Goal: Transaction & Acquisition: Purchase product/service

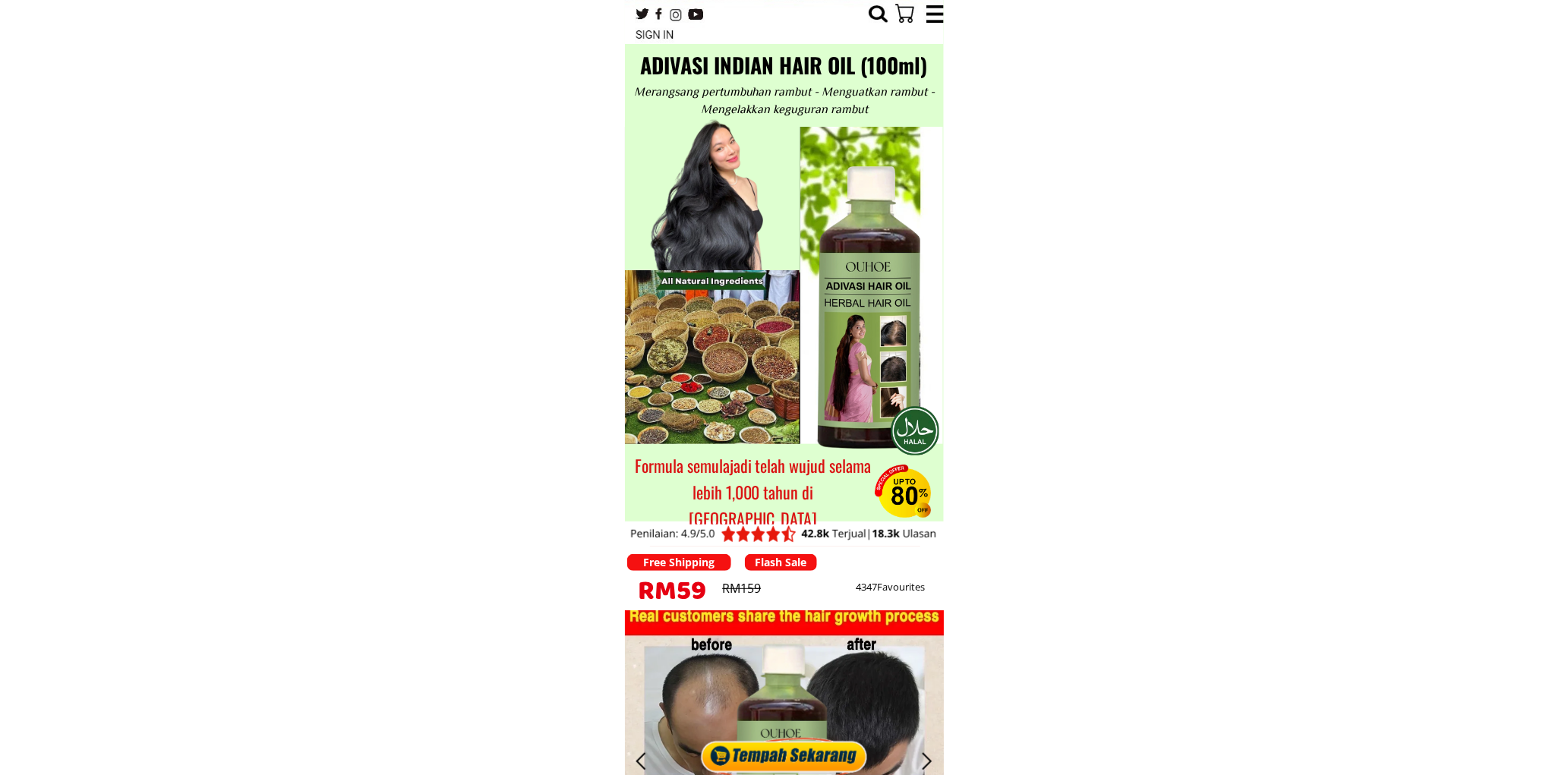
click at [786, 736] on div at bounding box center [784, 752] width 175 height 46
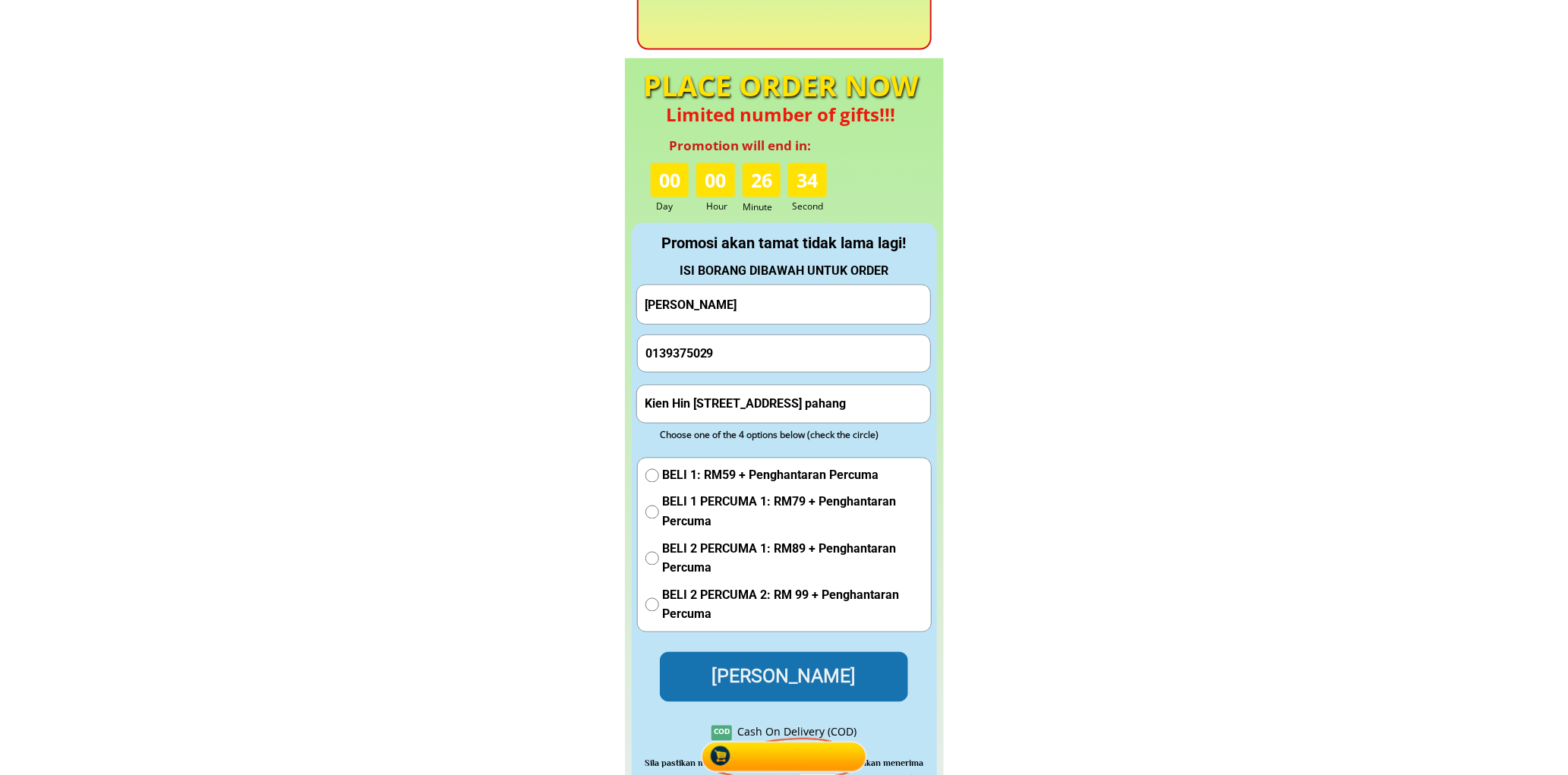
scroll to position [6728, 0]
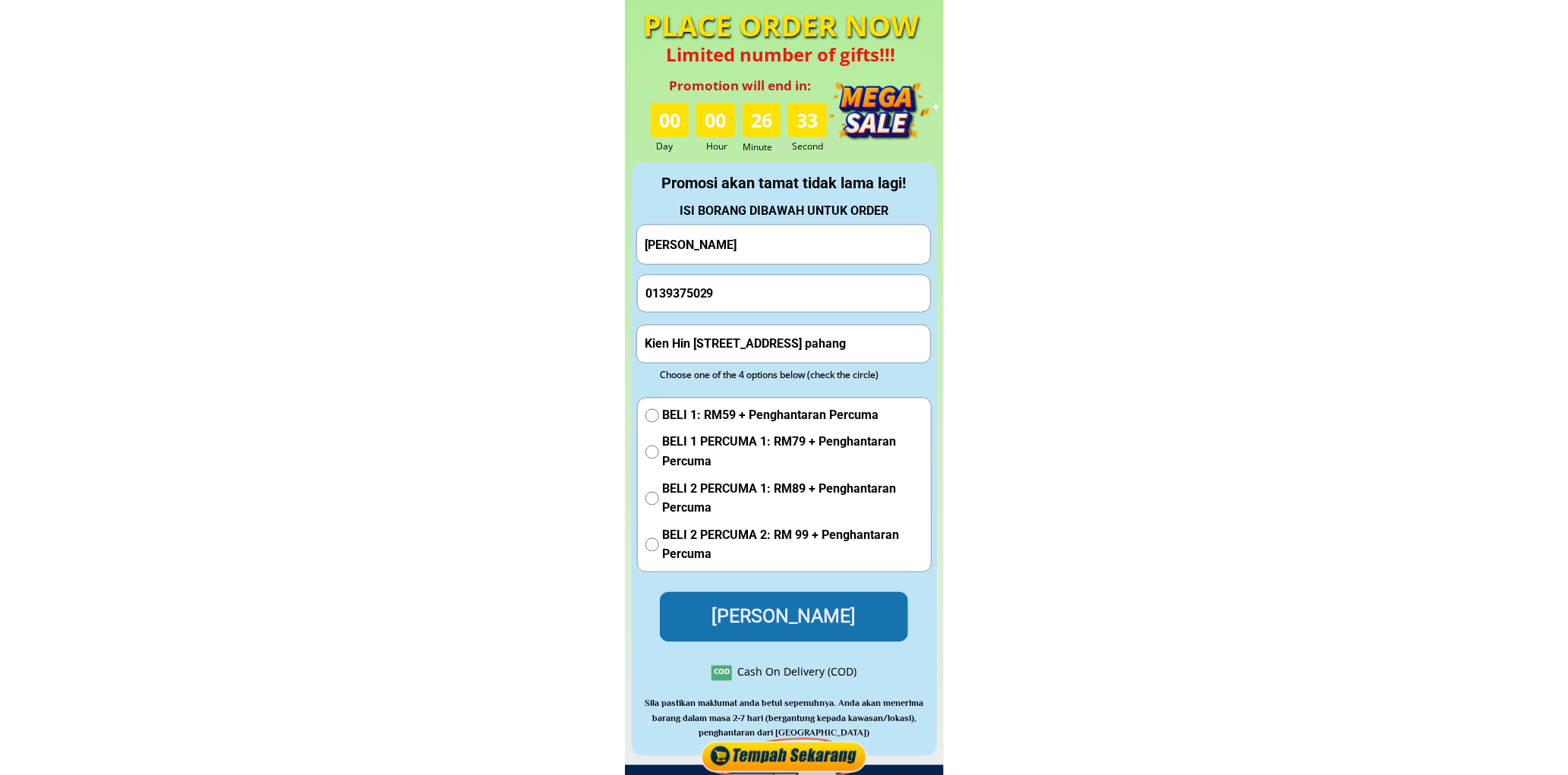
click at [757, 240] on input "[PERSON_NAME]" at bounding box center [784, 245] width 285 height 39
paste input "[PERSON_NAME]"
type input "[PERSON_NAME]"
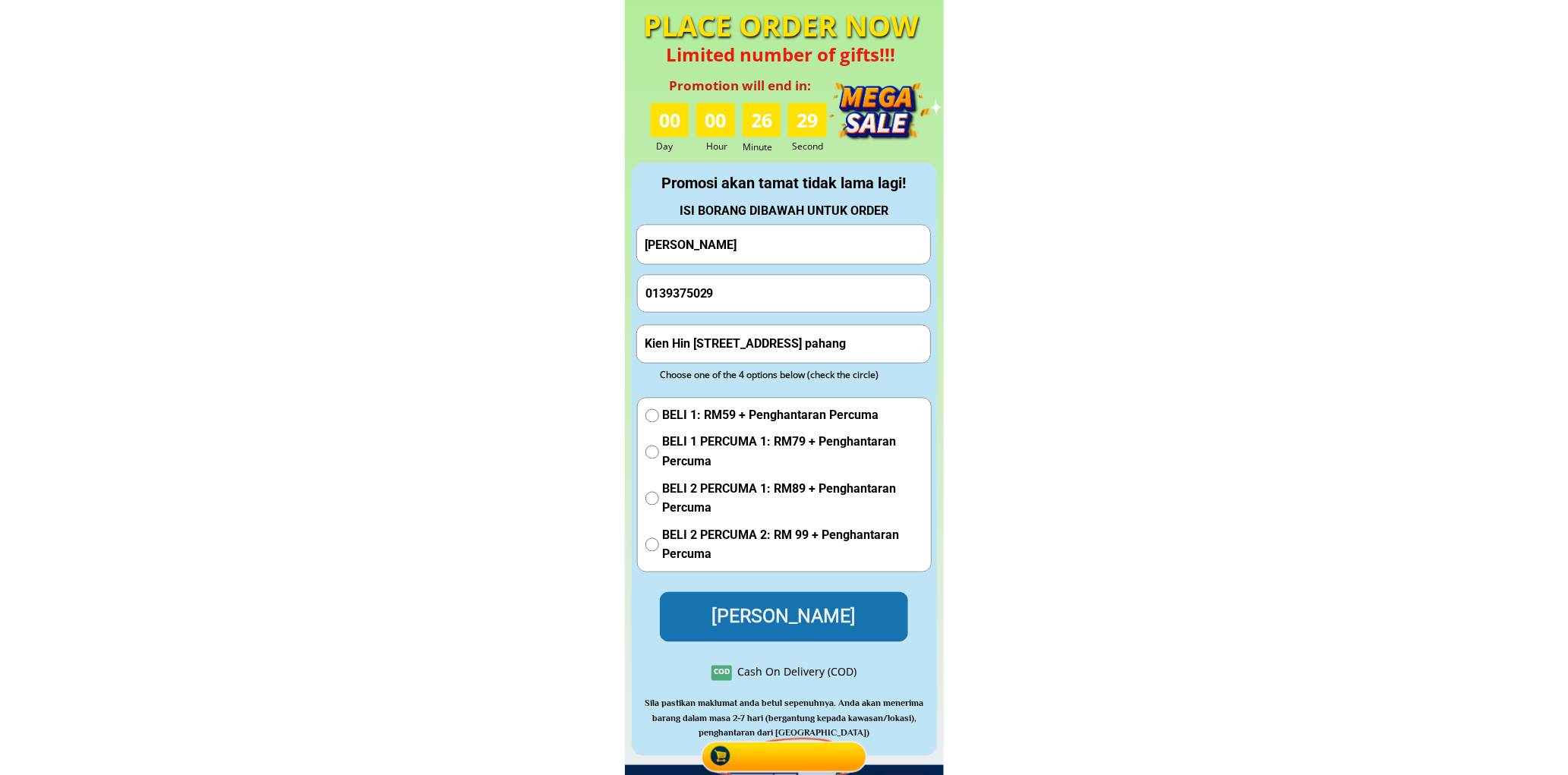
click at [736, 313] on form "Hantar Pesanan Mariana domoi 0139375029 Kien Hin machinery trading lot 12 [GEOG…" at bounding box center [784, 434] width 295 height 418
click at [742, 298] on input "0139375029" at bounding box center [784, 293] width 285 height 36
paste input "05261386"
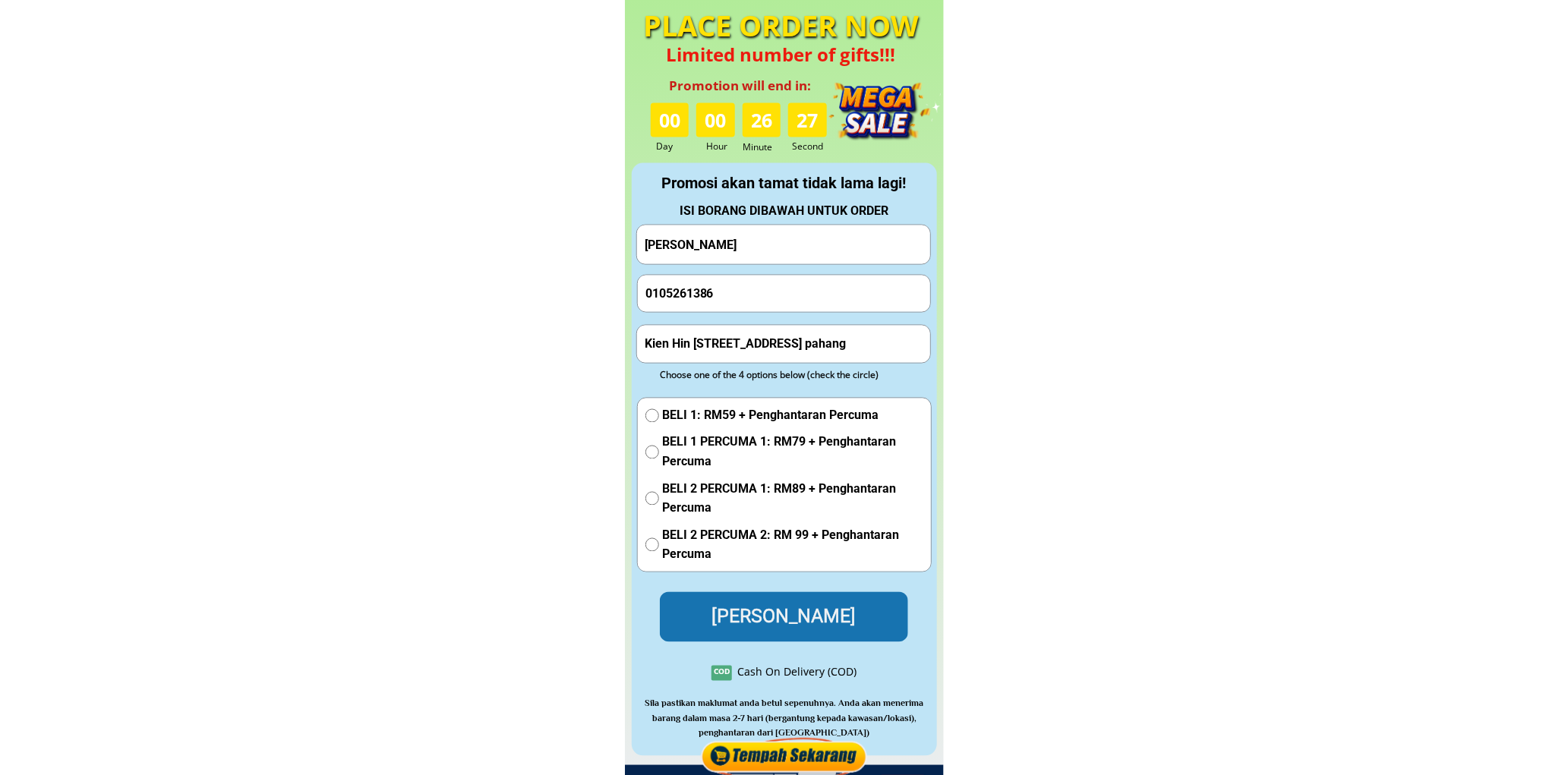
type input "0105261386"
click at [746, 428] on div "BELI 1: RM59 + Penghantaran Percuma BELI 1 PERCUMA 1: RM79 + Penghantaran Percu…" at bounding box center [784, 489] width 278 height 167
click at [747, 420] on span "BELI 1: RM59 + Penghantaran Percuma" at bounding box center [794, 416] width 260 height 20
radio input "true"
click at [727, 356] on input "Kien Hin [STREET_ADDRESS] pahang" at bounding box center [784, 344] width 285 height 36
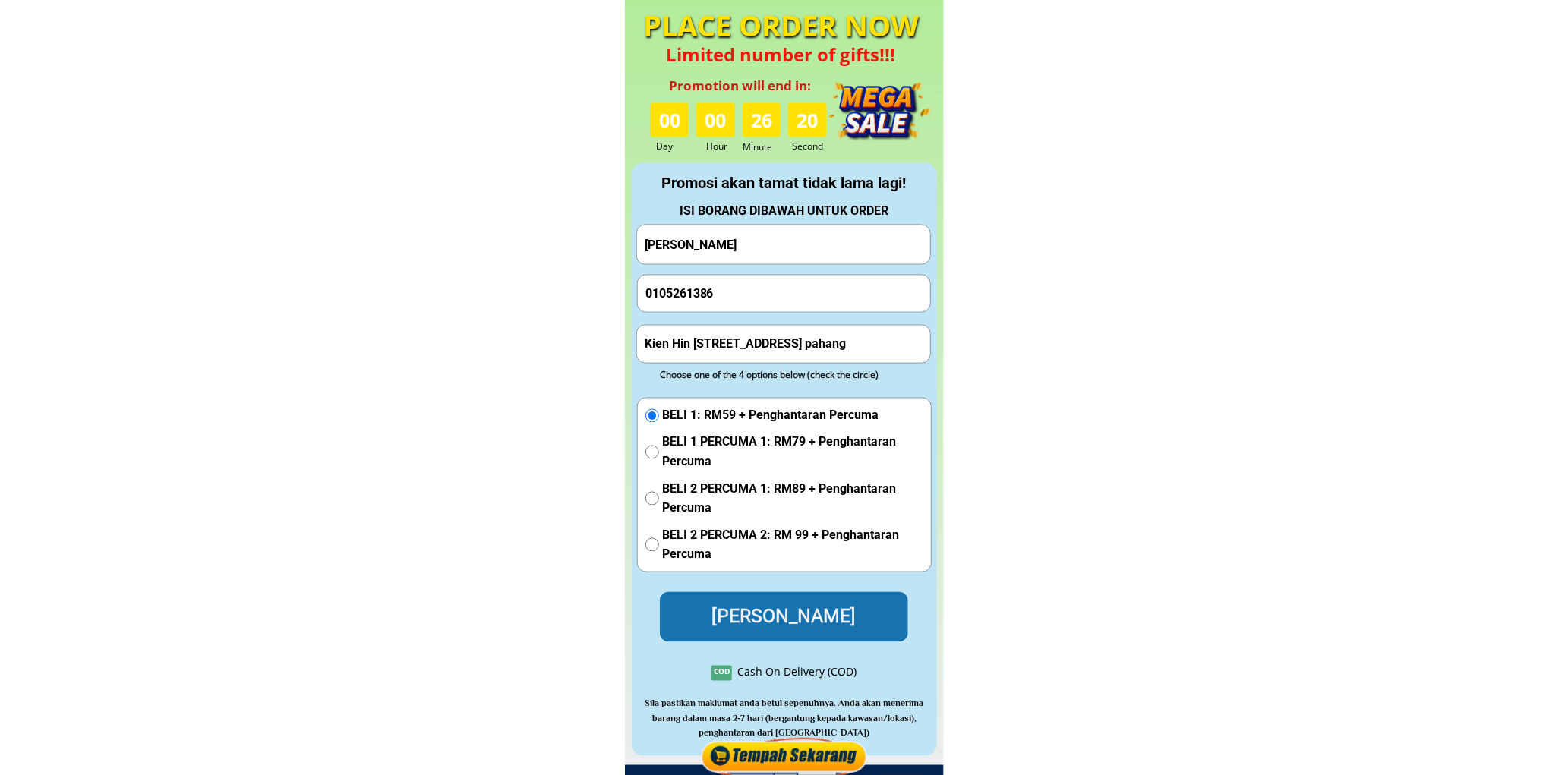
click at [727, 356] on input "Kien Hin [STREET_ADDRESS] pahang" at bounding box center [784, 344] width 285 height 36
paste input "Ninja van Gambaron 1 telupid 89100 telupid sabah"
type input "Ninja van Gambaron 1 telupid 89100 telupid sabah"
click at [798, 619] on p "[PERSON_NAME]" at bounding box center [784, 617] width 259 height 51
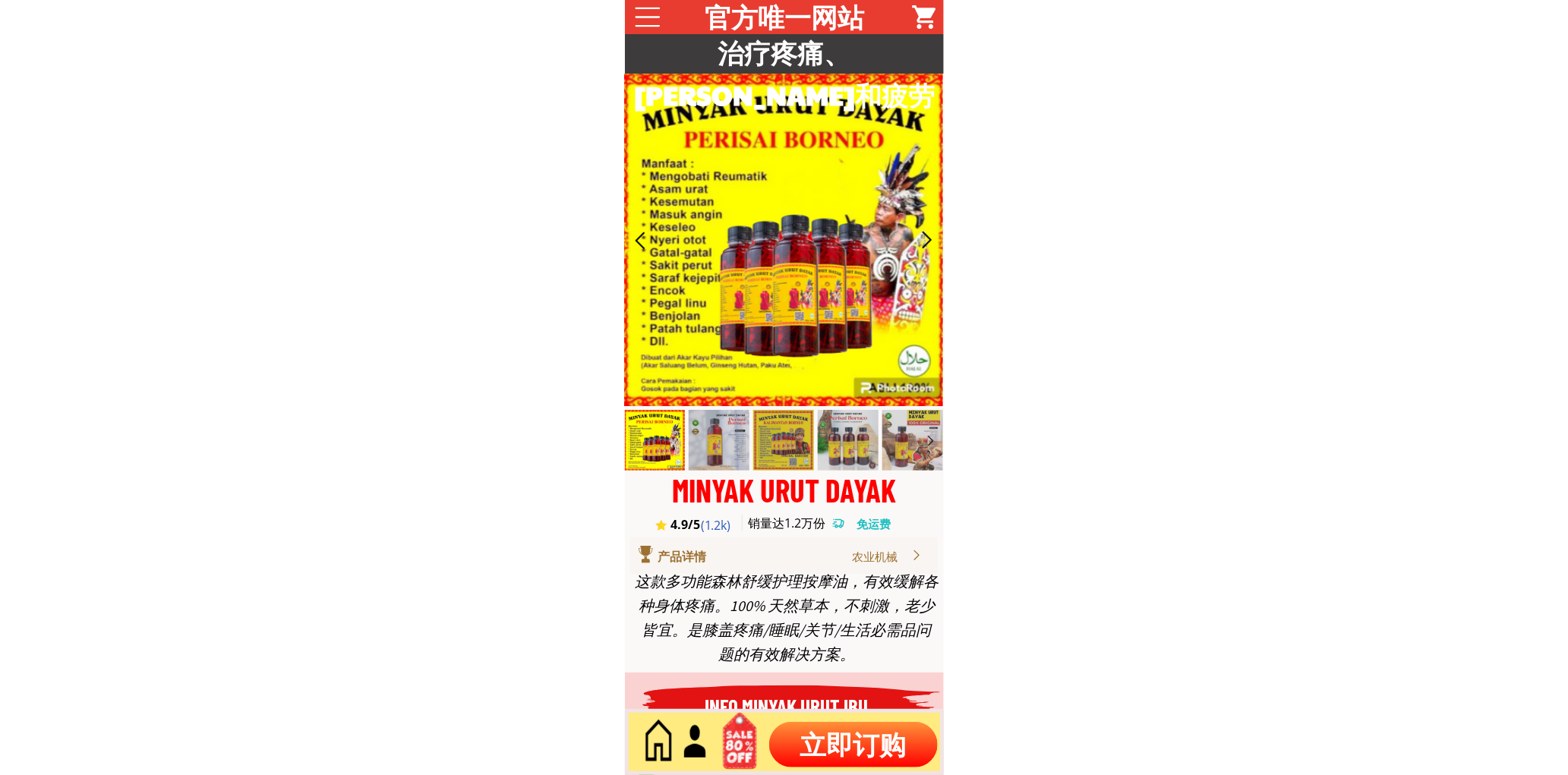
click at [878, 758] on p "立即订购" at bounding box center [853, 744] width 168 height 46
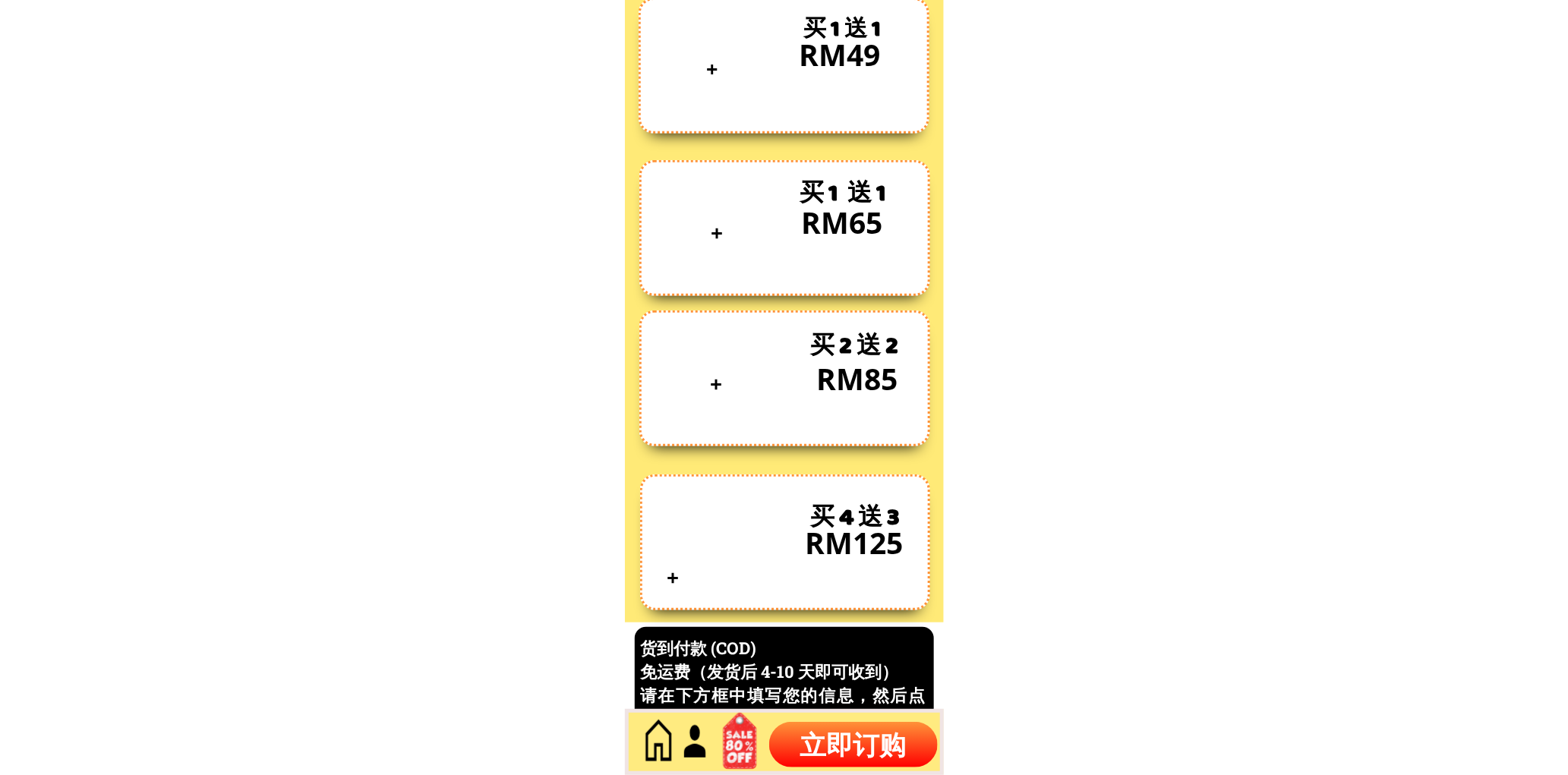
scroll to position [6493, 0]
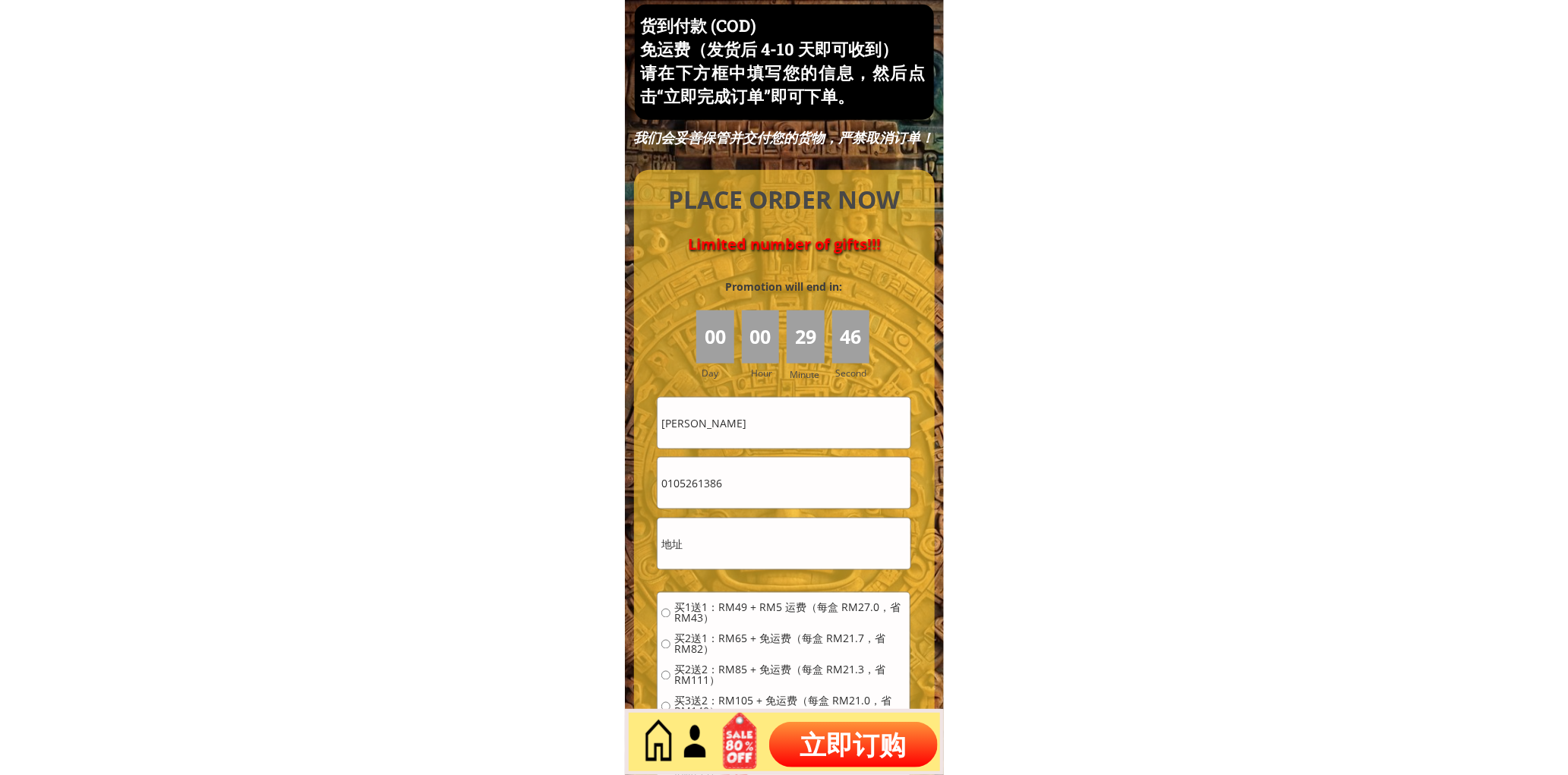
click at [780, 419] on input "[PERSON_NAME]" at bounding box center [784, 423] width 252 height 51
paste input "ichael chung"
type input "Michael chung"
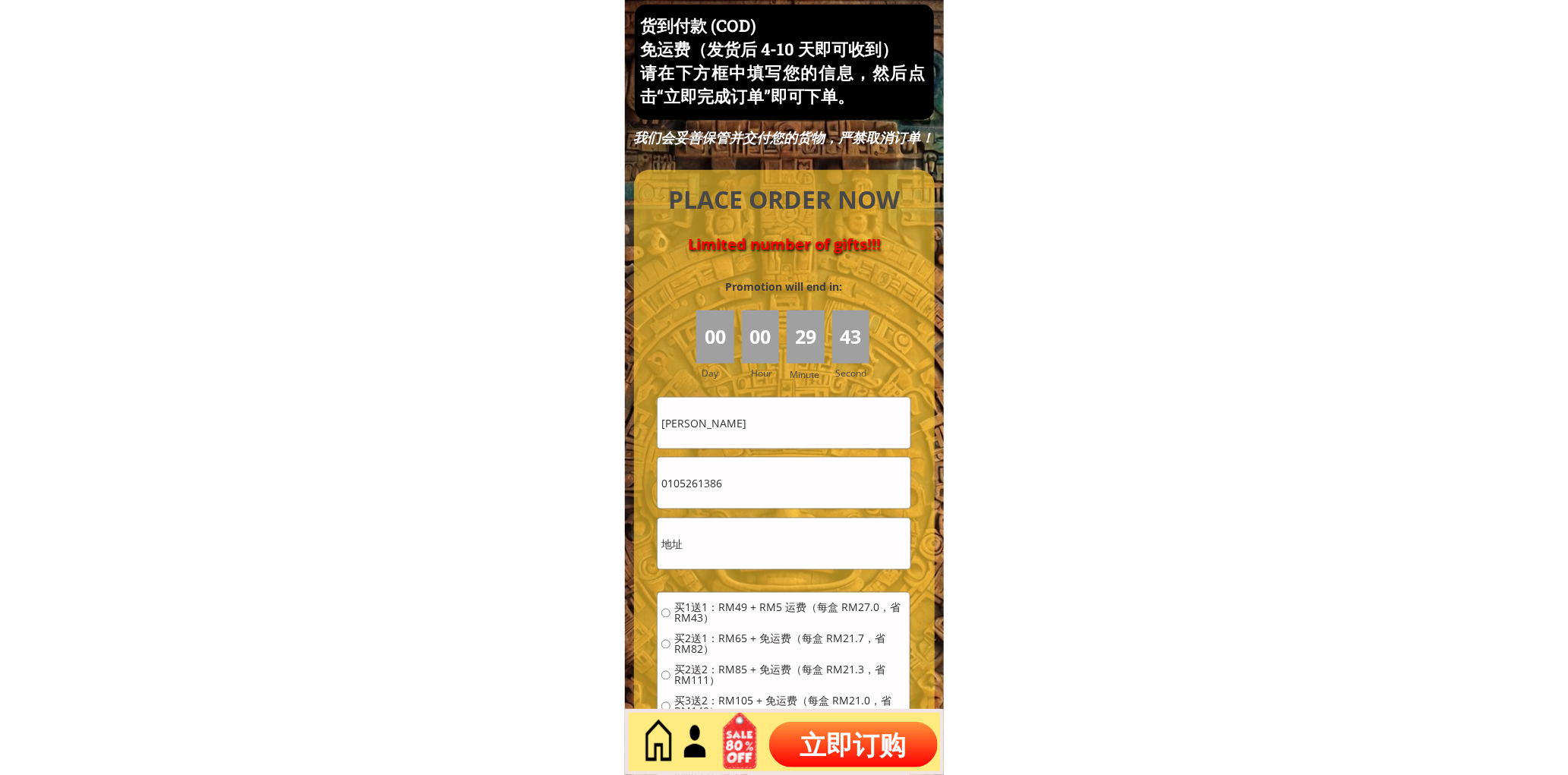
click at [794, 478] on input "0105261386" at bounding box center [784, 482] width 252 height 51
paste input "68108365"
type input "0168108365"
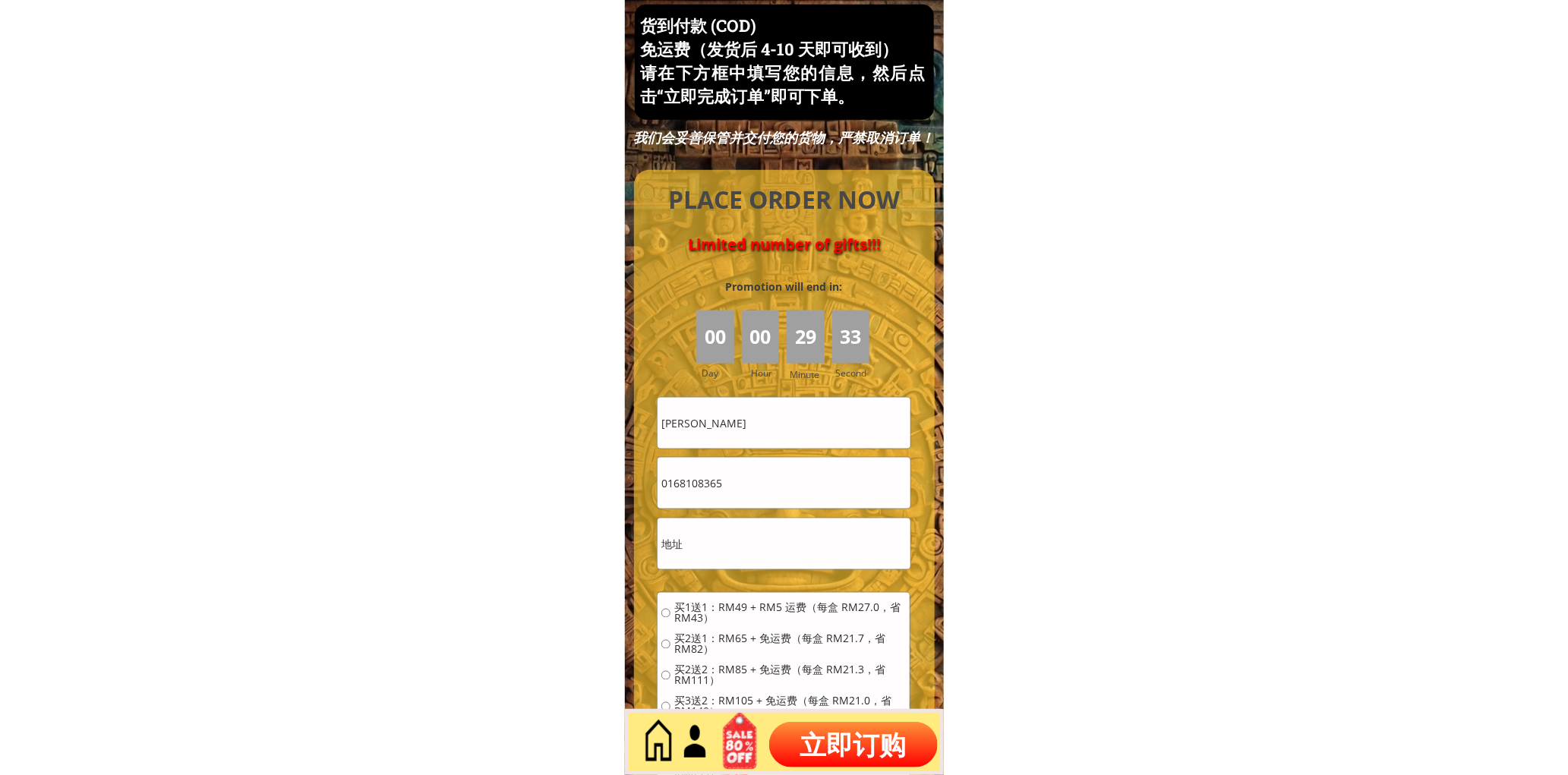
click at [813, 519] on input "text" at bounding box center [784, 544] width 252 height 51
drag, startPoint x: 813, startPoint y: 519, endPoint x: 785, endPoint y: 583, distance: 69.9
click at [813, 520] on input "text" at bounding box center [784, 544] width 252 height 51
paste input "Phone tech service centre lot no1 block 13 jln soon Chong Fong Tuaran Sabah.892…"
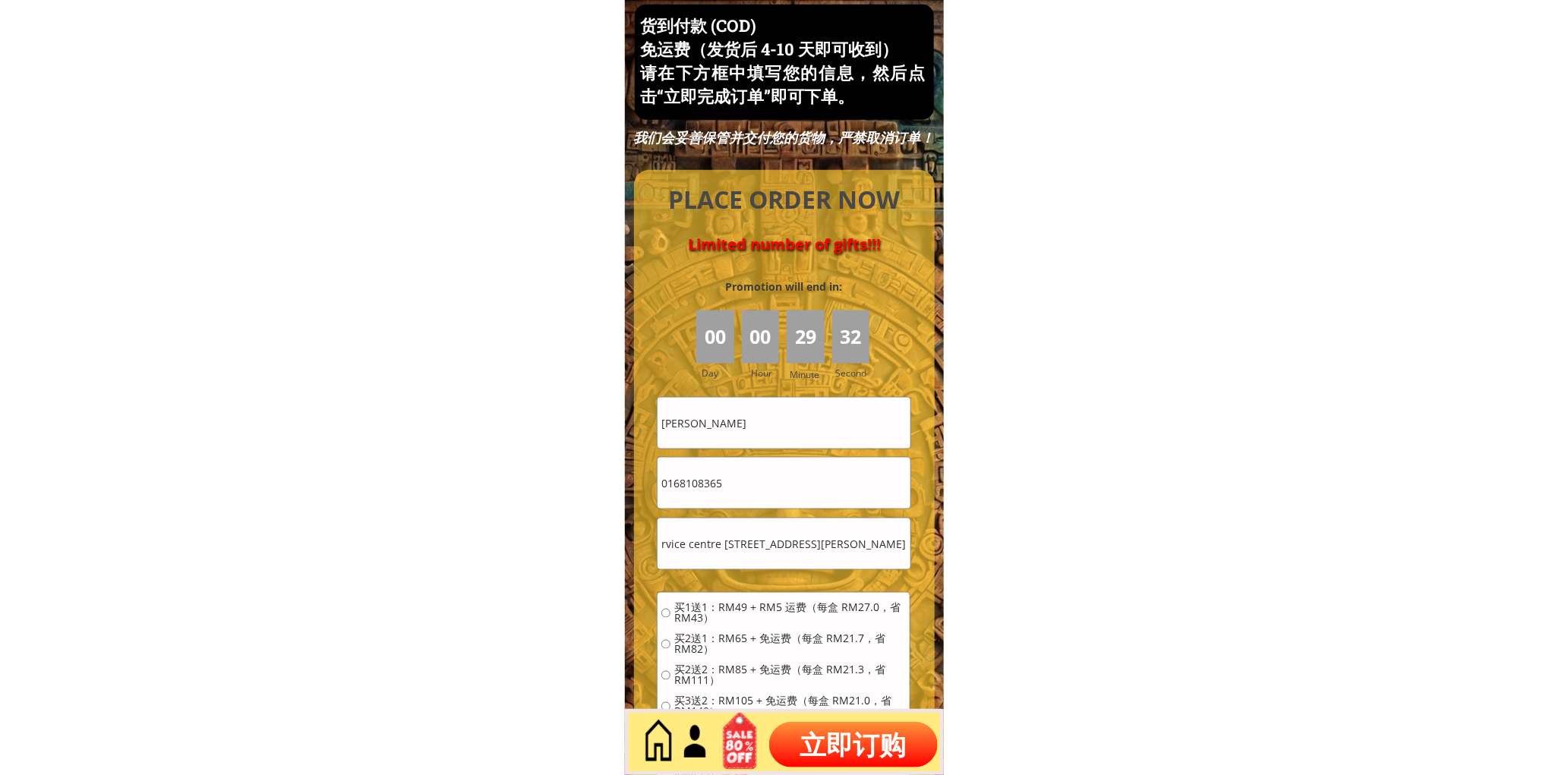
type input "Phone tech service centre lot no1 block 13 jln soon Chong Fong Tuaran Sabah.892…"
click at [769, 608] on span "买1送1：RM49 + RM5 运费（每盒 RM27.0，省 RM43）" at bounding box center [789, 613] width 231 height 22
radio input "true"
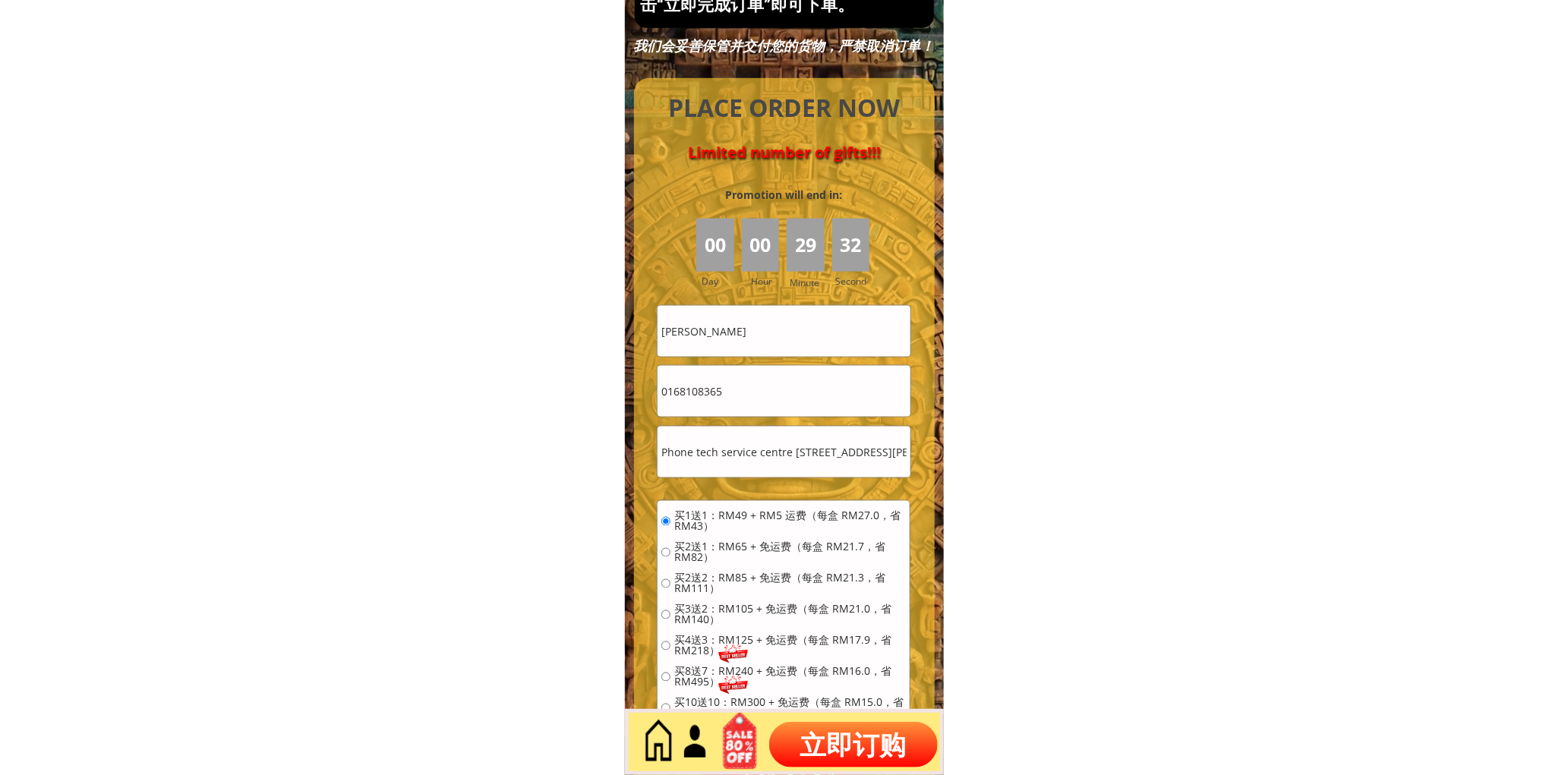
scroll to position [6774, 0]
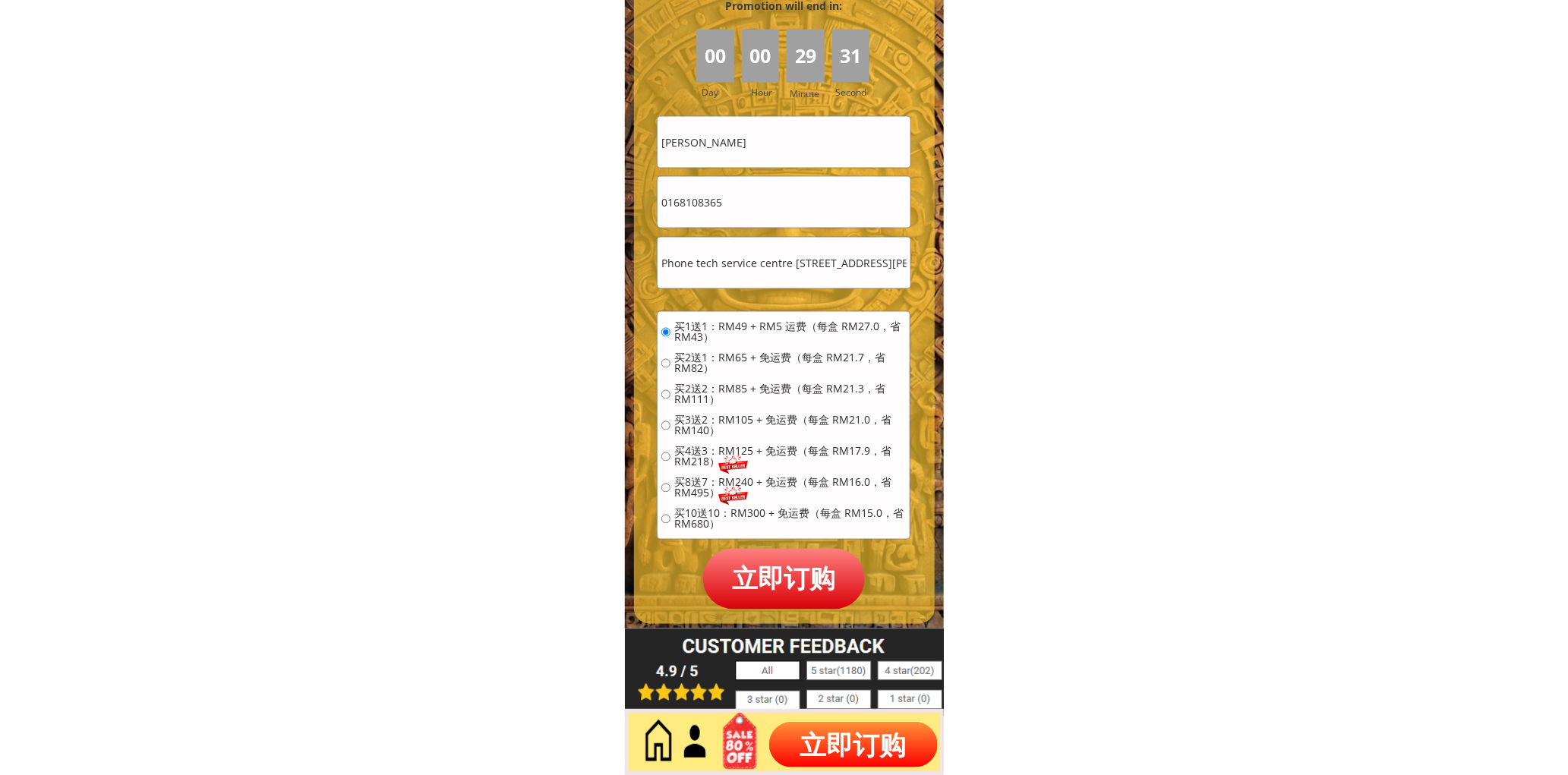
click at [791, 577] on p "立即订购" at bounding box center [784, 579] width 163 height 60
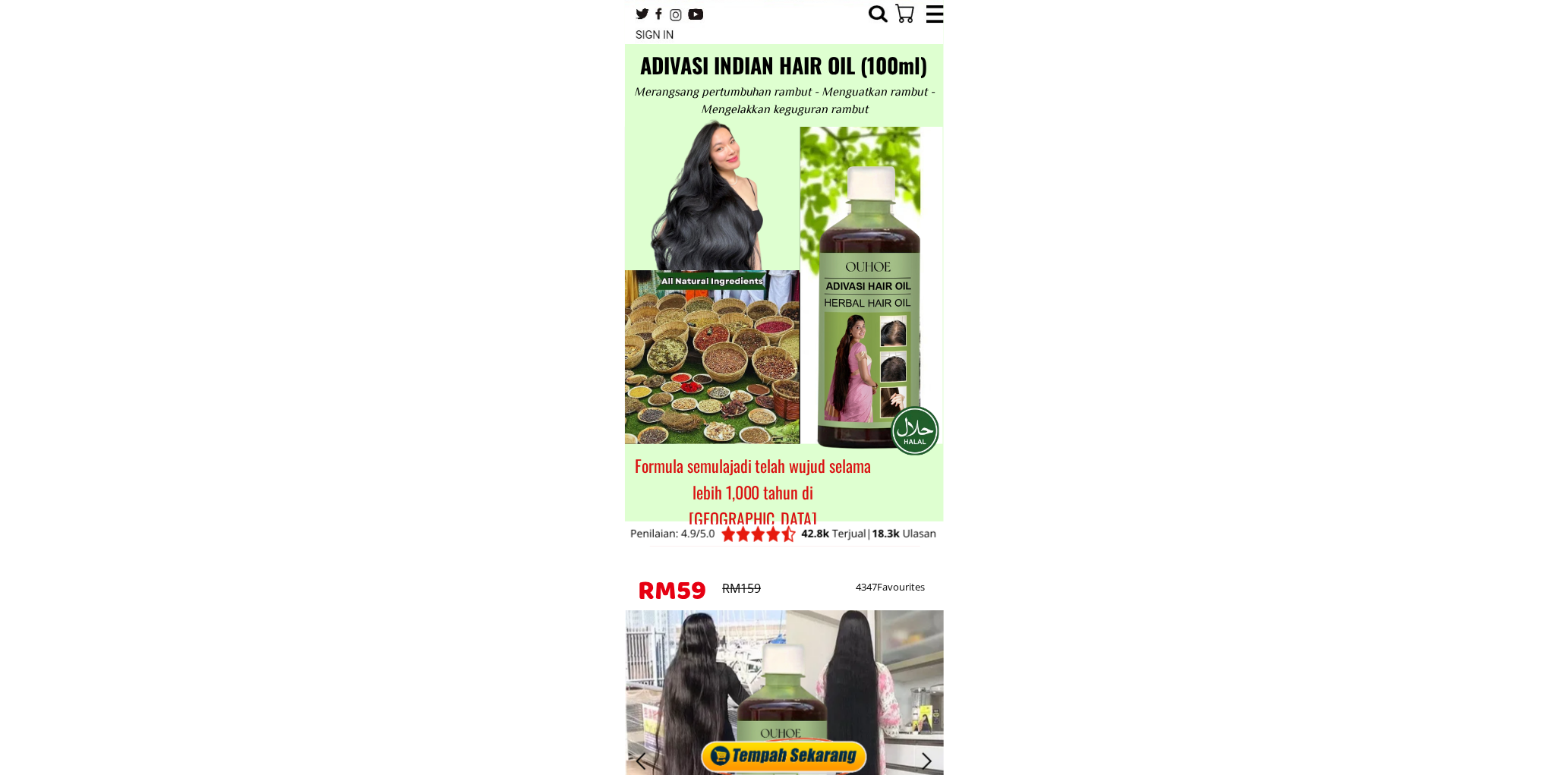
click at [763, 755] on div at bounding box center [784, 752] width 175 height 46
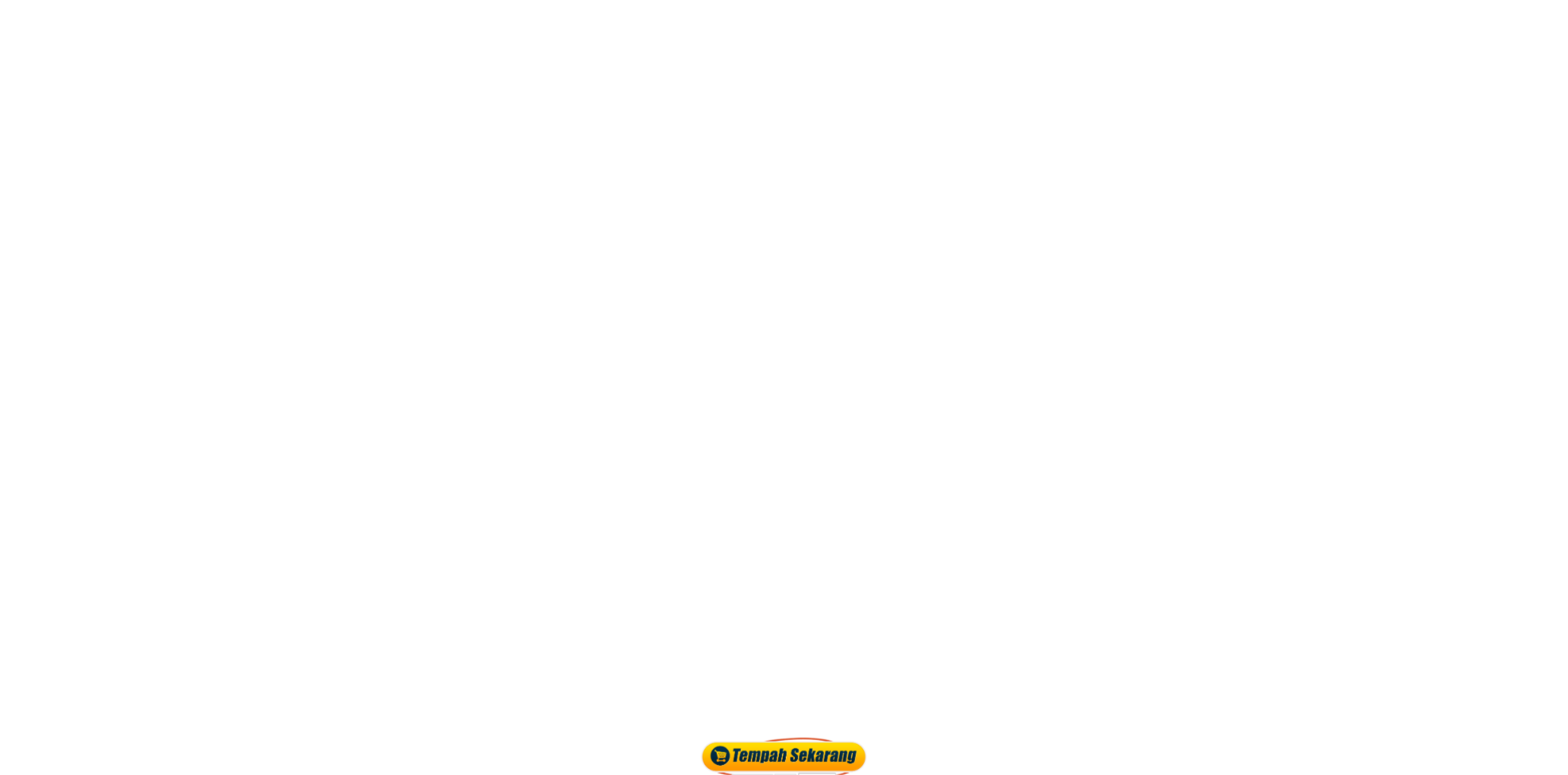
scroll to position [6728, 0]
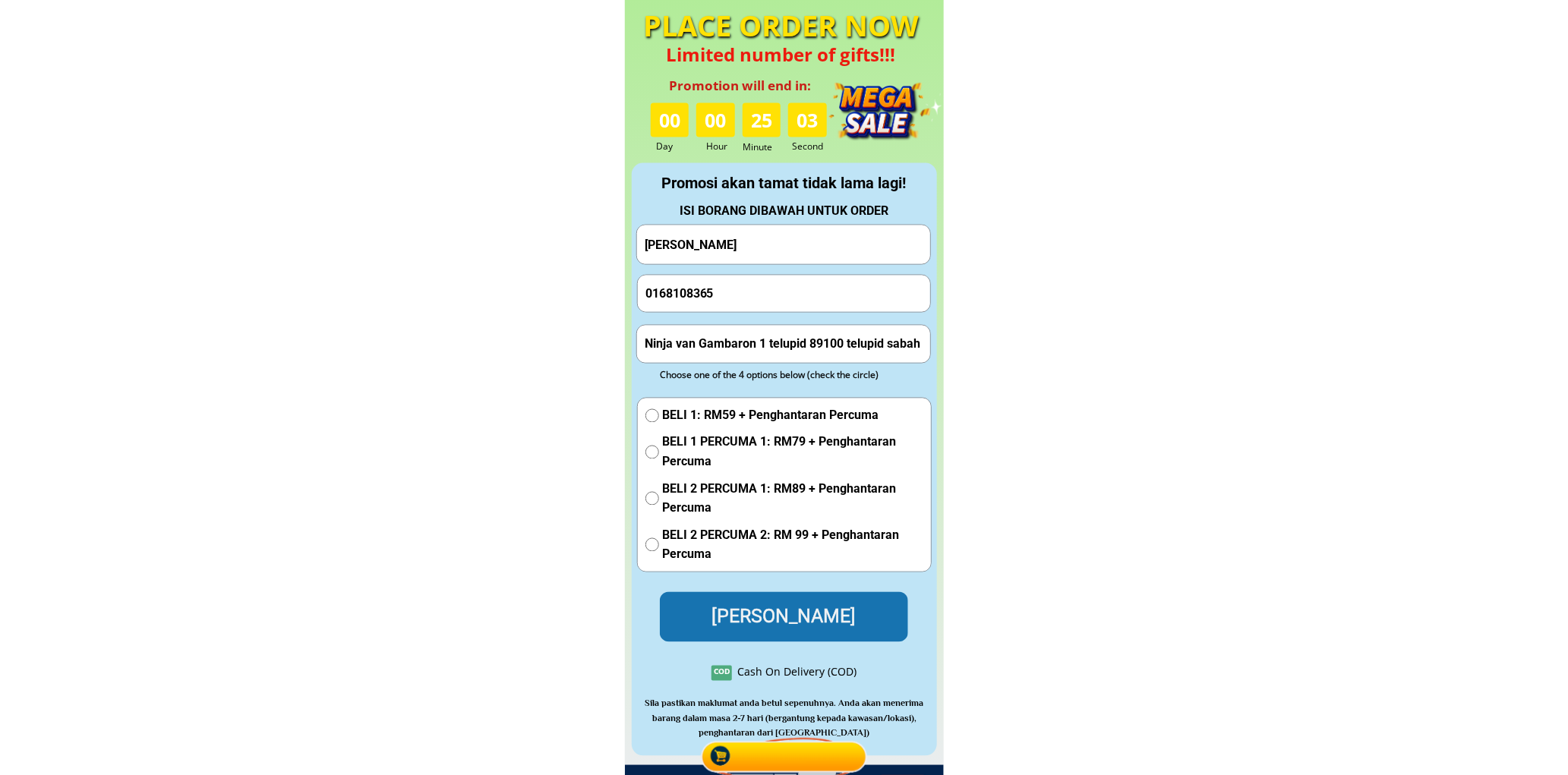
click at [774, 249] on input "Michael chung" at bounding box center [784, 245] width 285 height 39
paste input "Noriyah Haron"
type input "Noriyah Haron"
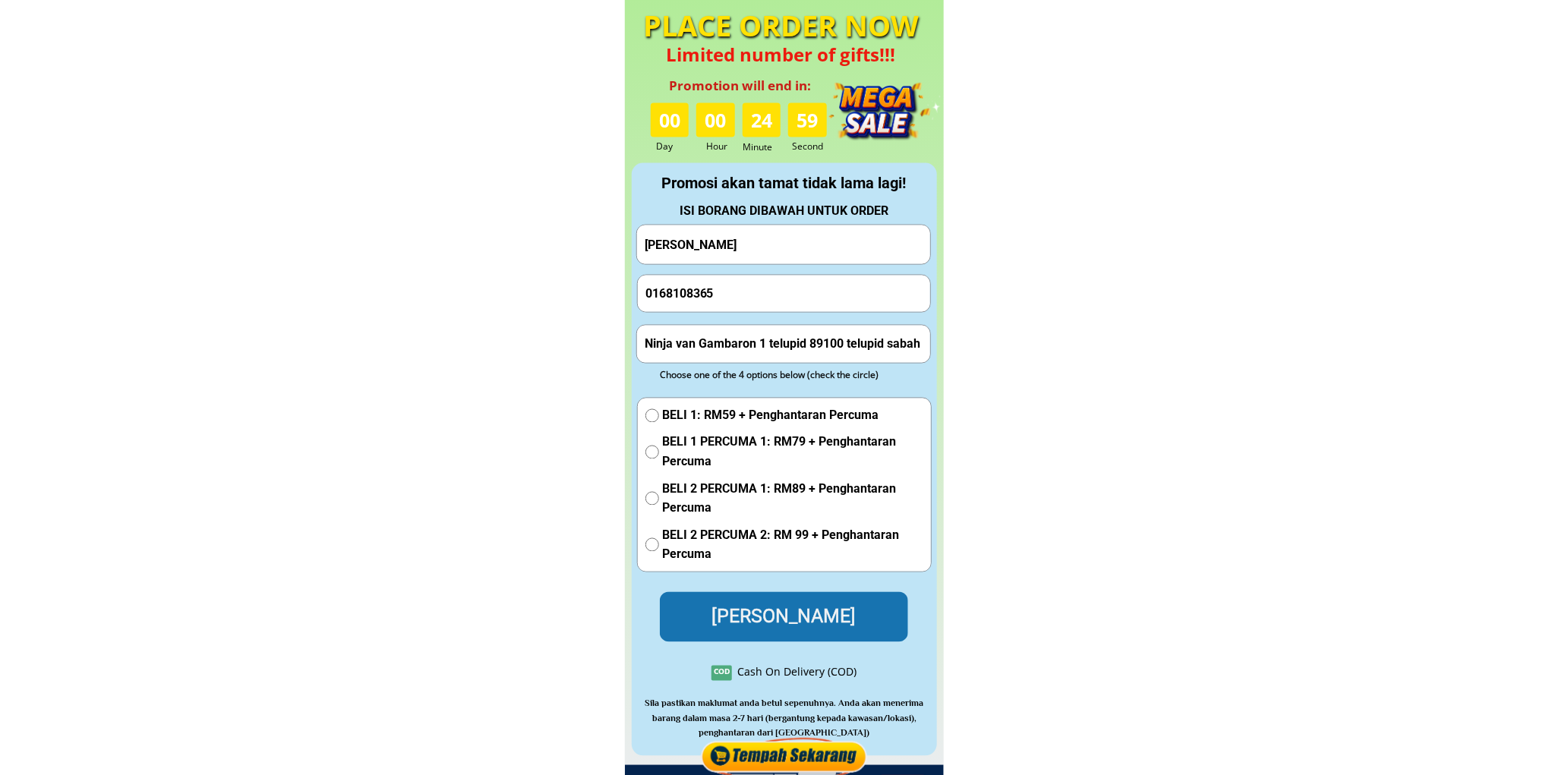
click at [755, 298] on input "0168108365" at bounding box center [784, 293] width 285 height 36
paste input "121838817"
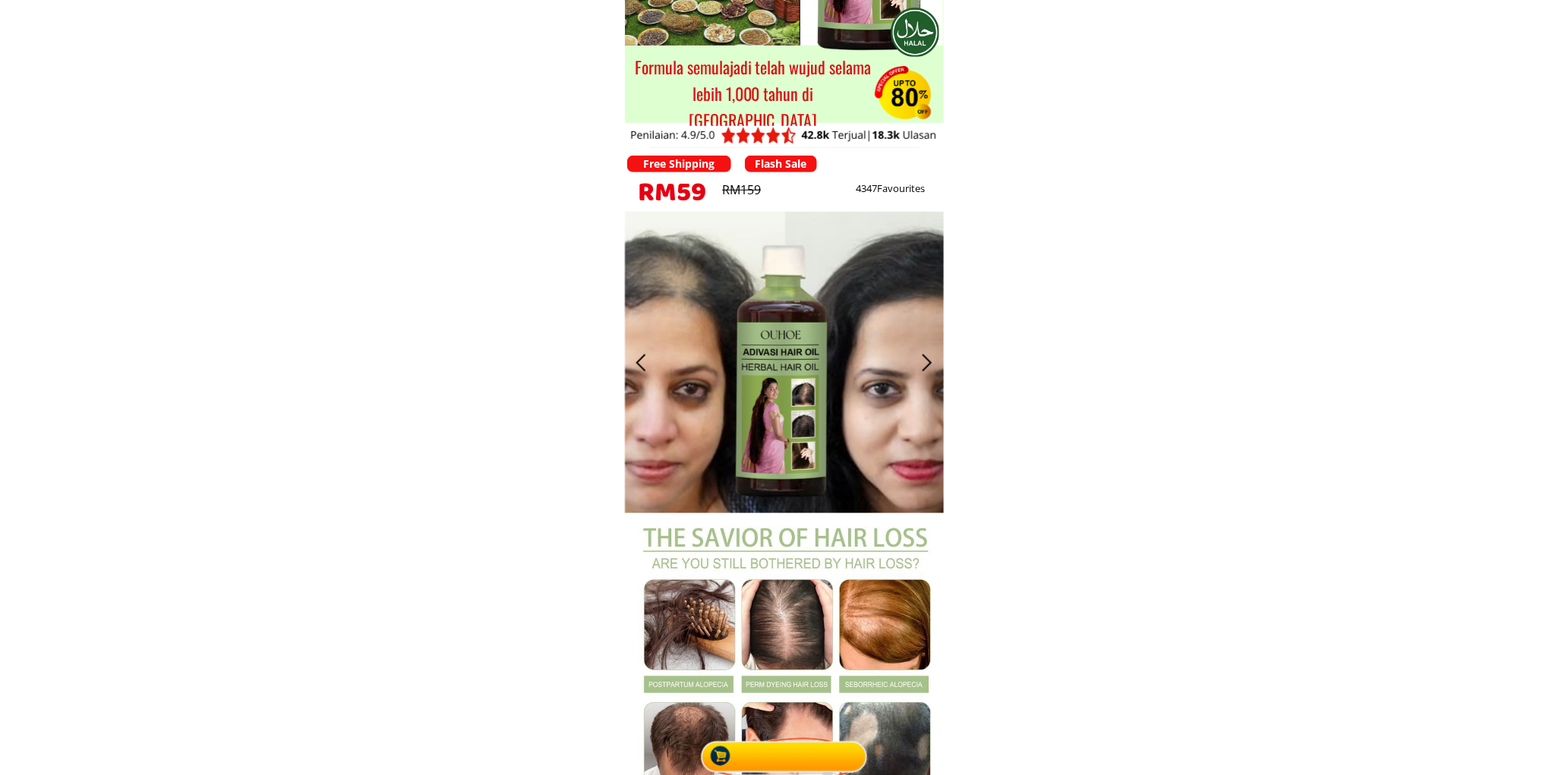
scroll to position [0, 0]
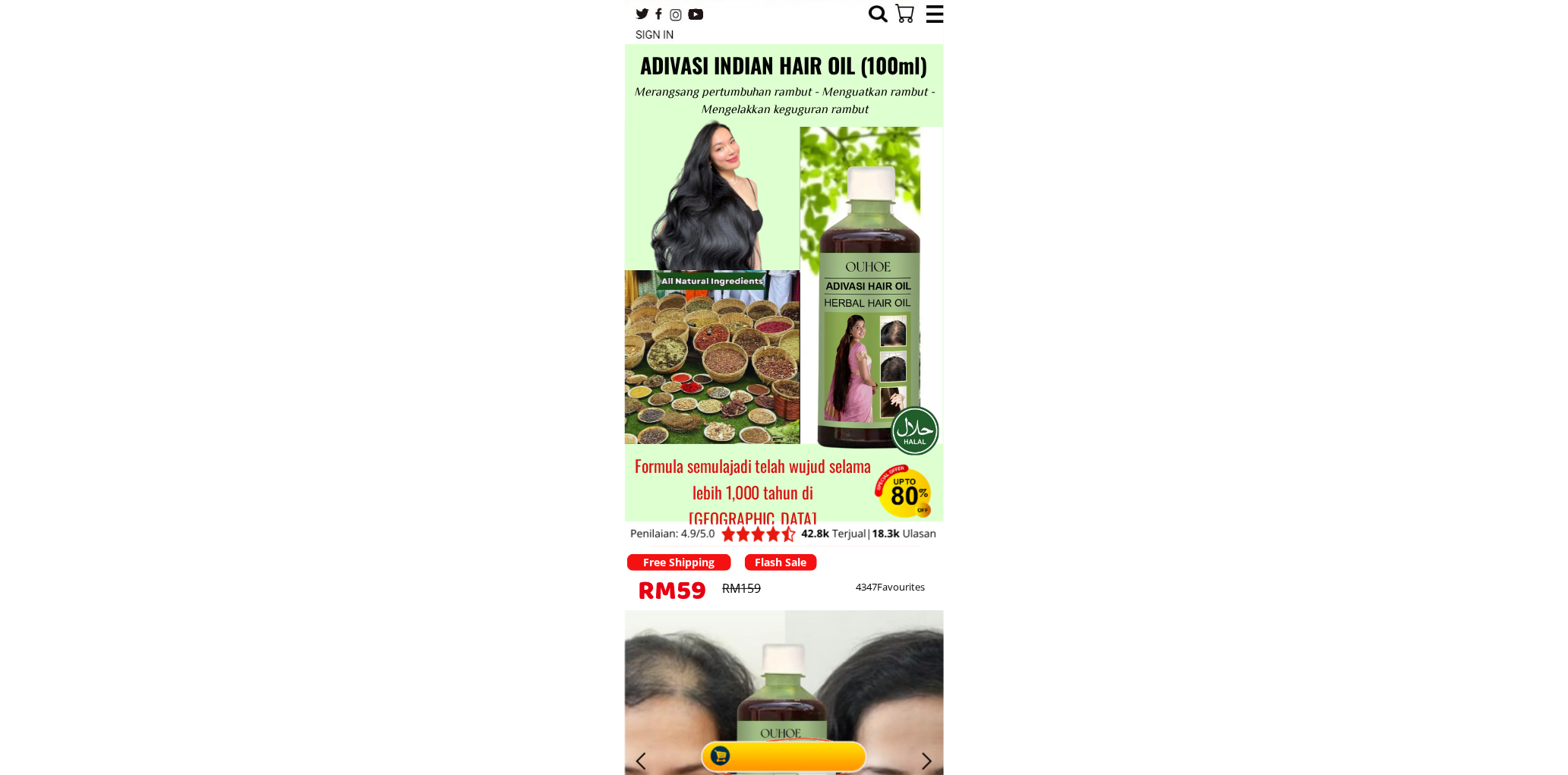
type input "01121838817"
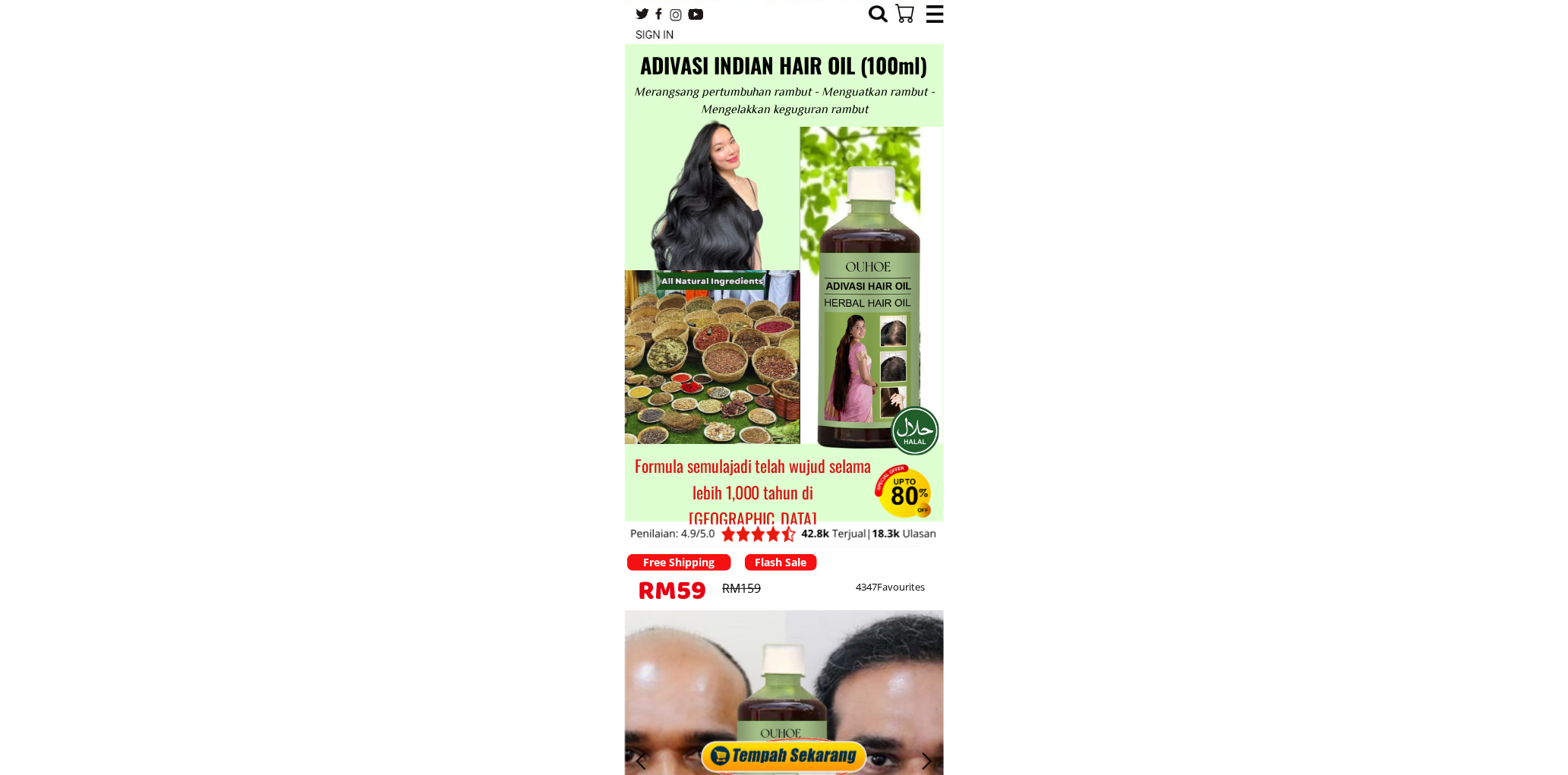
click at [789, 753] on div at bounding box center [784, 752] width 175 height 46
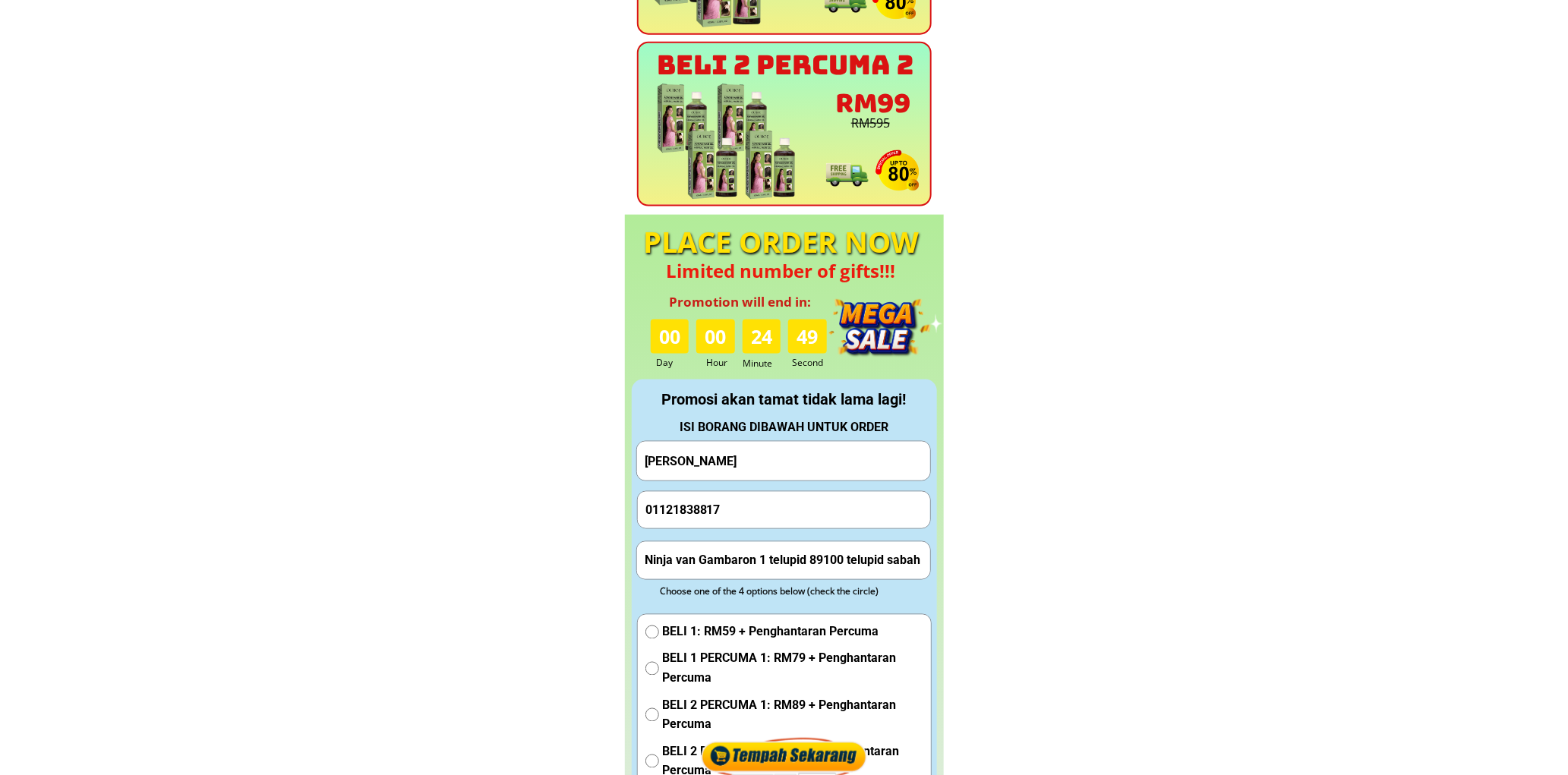
scroll to position [6728, 0]
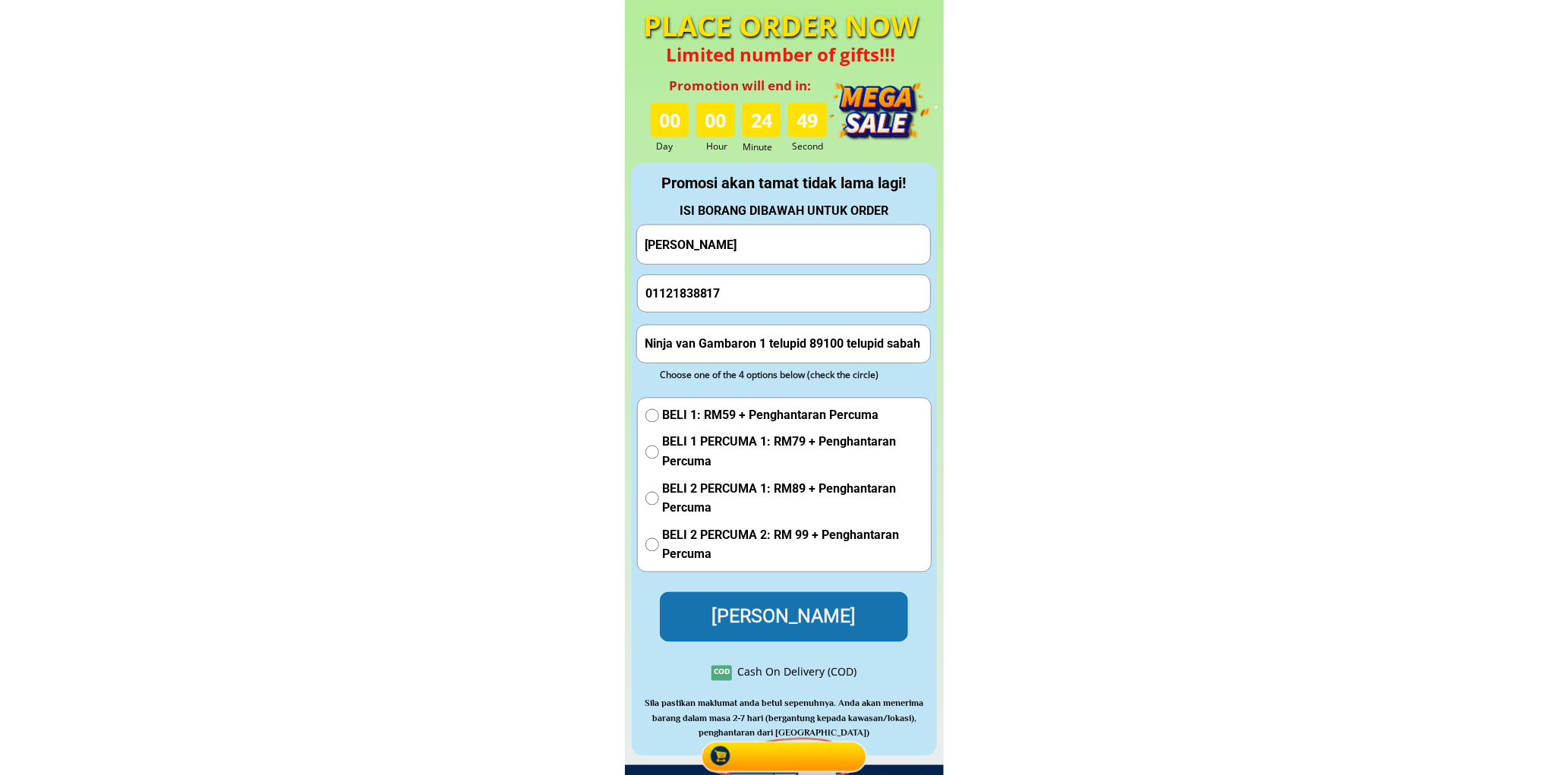
click at [778, 346] on input "Ninja van Gambaron 1 telupid 89100 telupid sabah" at bounding box center [784, 344] width 285 height 36
click at [779, 346] on input "Ninja van Gambaron 1 telupid 89100 telupid sabah" at bounding box center [784, 344] width 285 height 36
paste input "Kuala Lumpur, 14, Malaysia"
type input "Kuala Lumpur, 14, Malaysia"
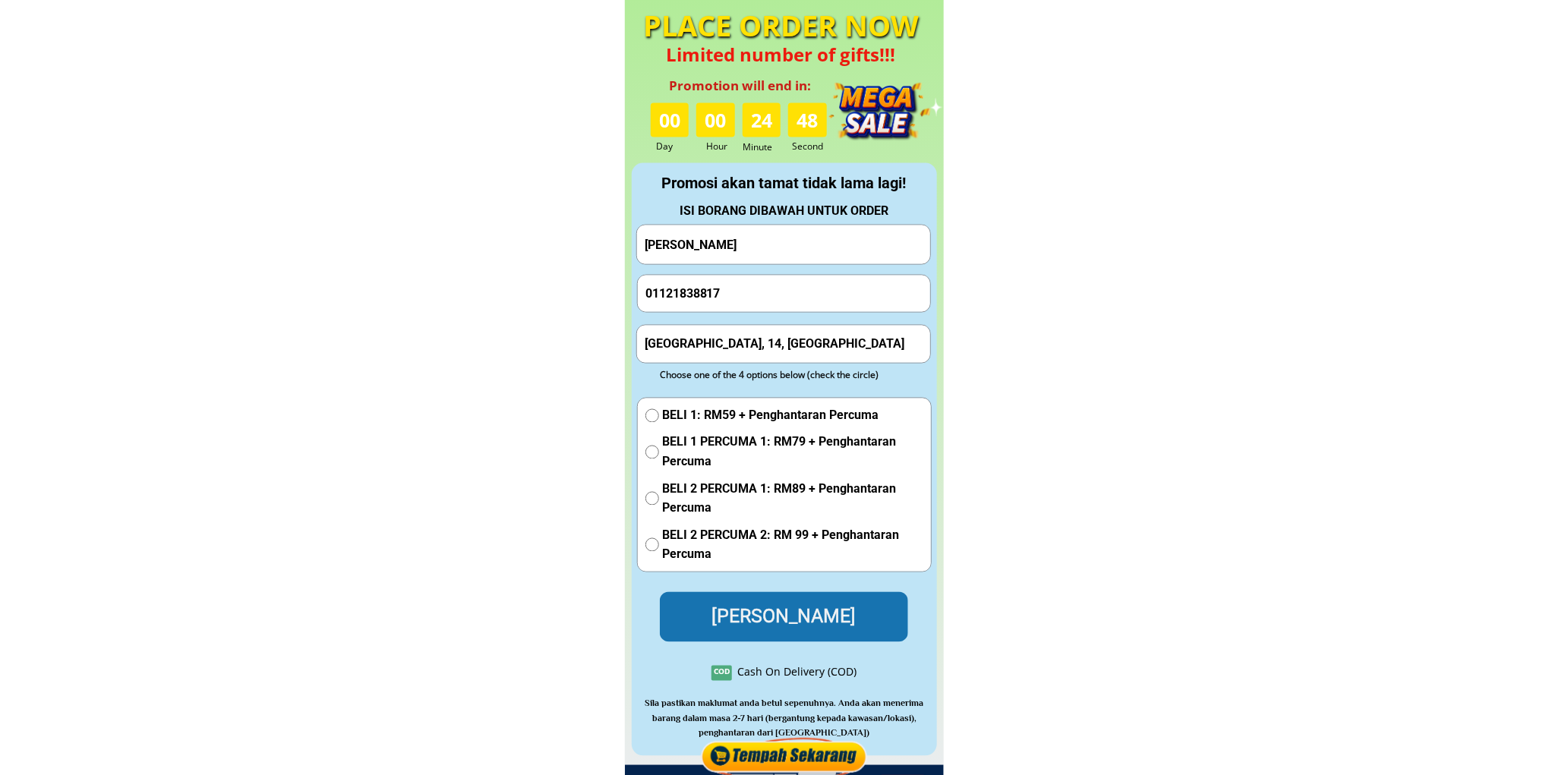
click at [729, 410] on span "BELI 1: RM59 + Penghantaran Percuma" at bounding box center [794, 416] width 260 height 20
radio input "true"
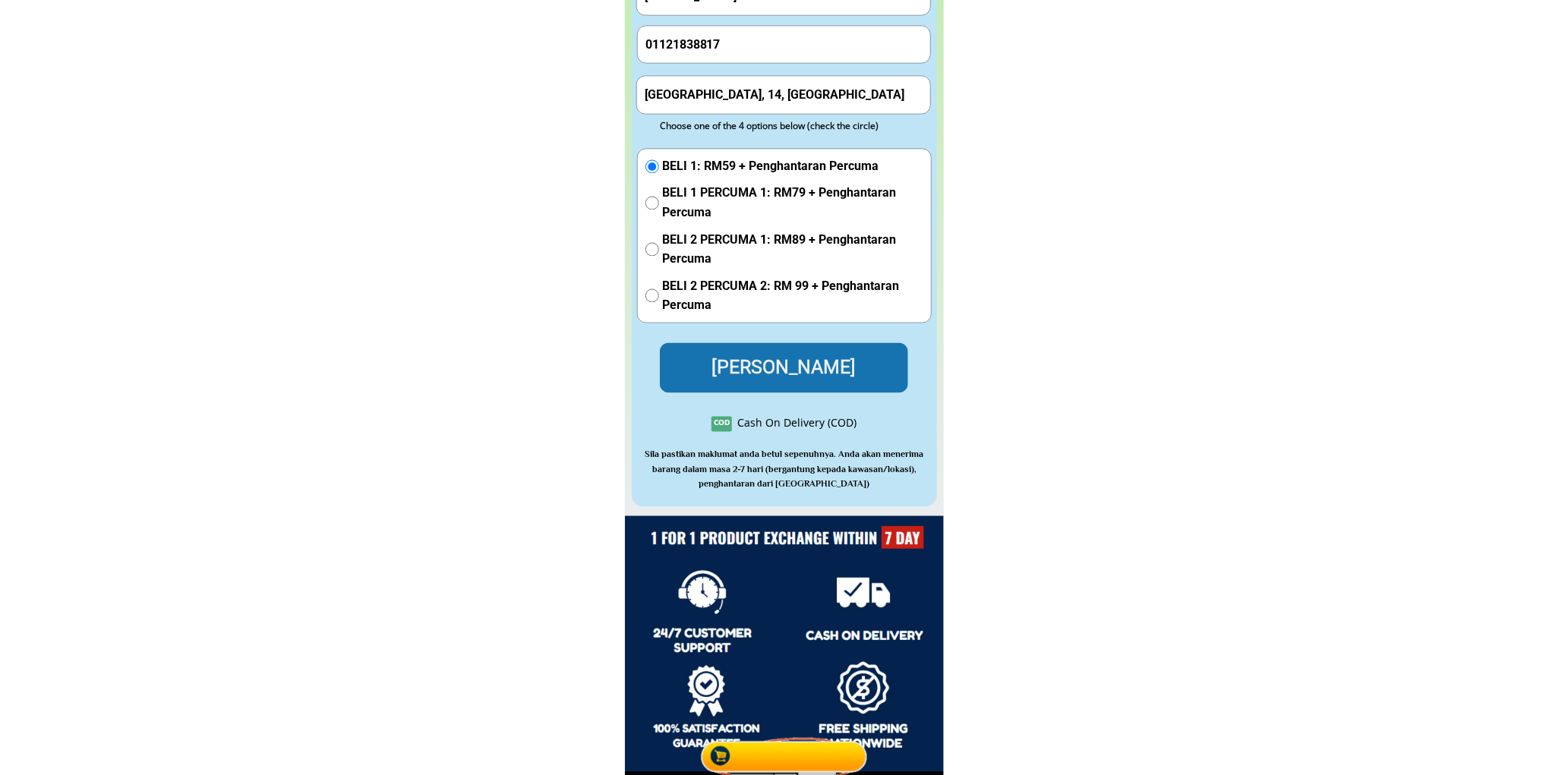
scroll to position [7009, 0]
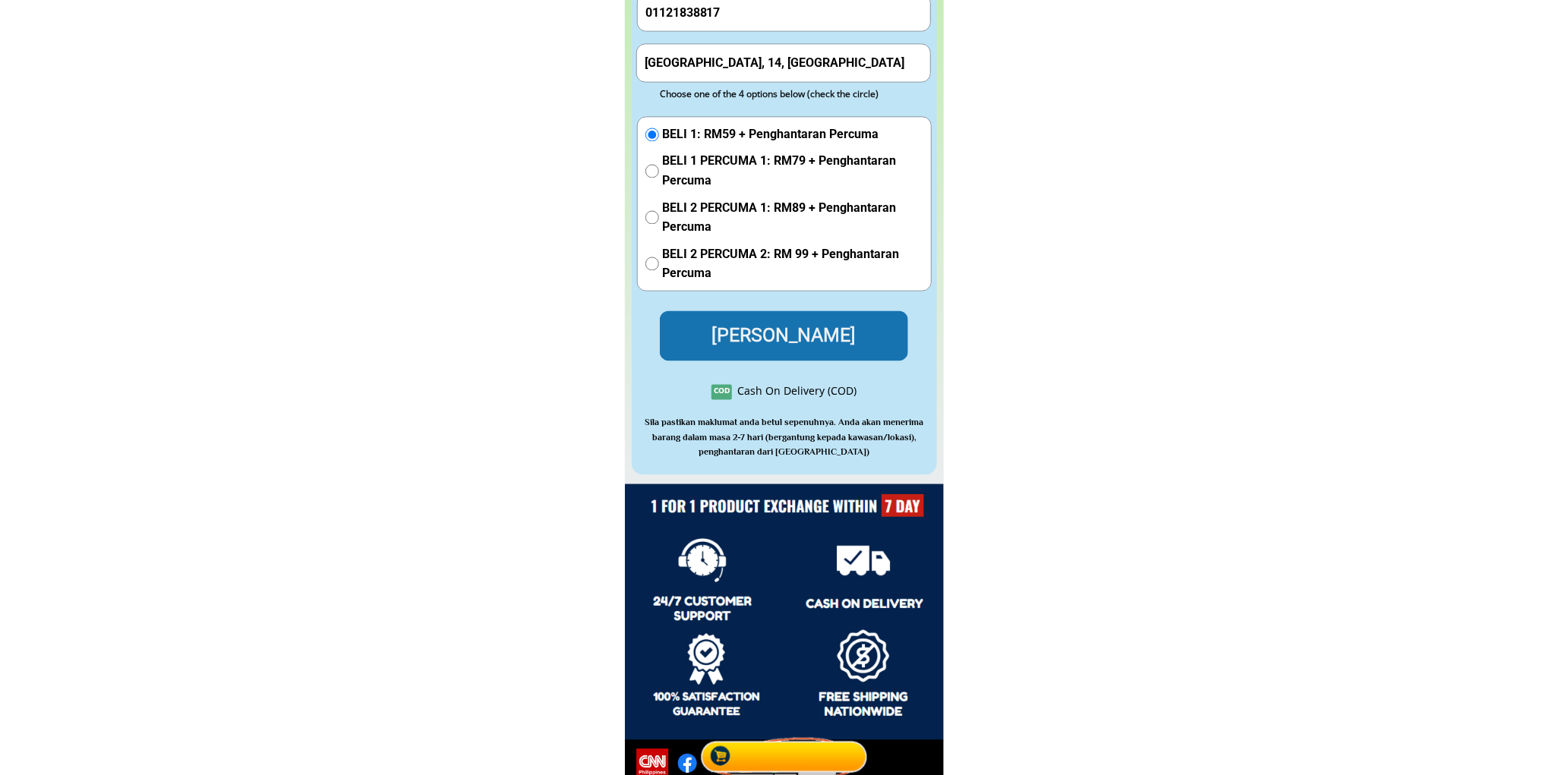
click at [763, 308] on form "Hantar Pesanan Noriyah Haron 01121838817 Kuala Lumpur, 14, Malaysia BELI 1: RM5…" at bounding box center [784, 153] width 295 height 418
click at [765, 332] on p "[PERSON_NAME]" at bounding box center [784, 337] width 248 height 50
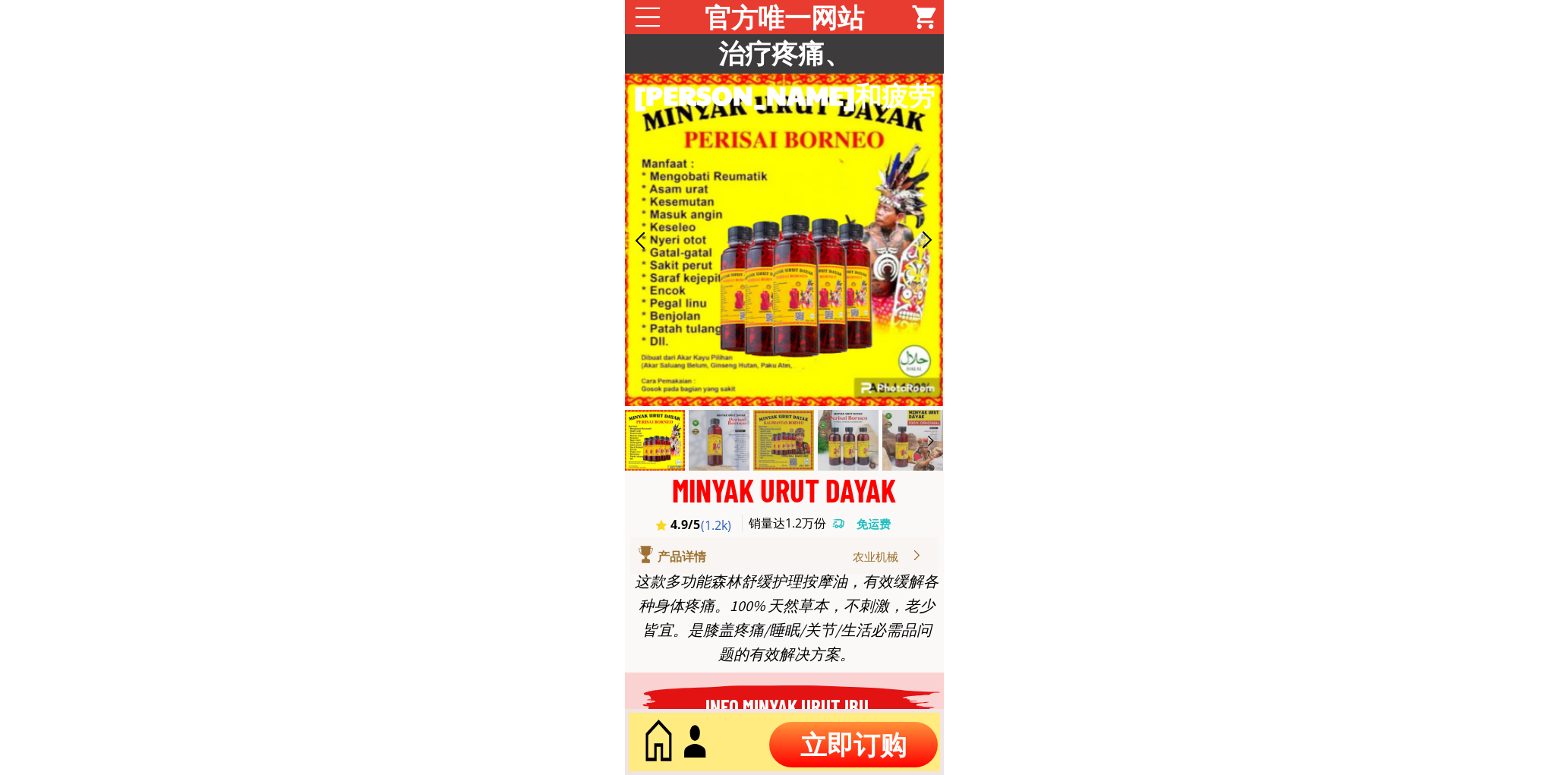
click at [855, 735] on p "立即订购" at bounding box center [853, 744] width 168 height 46
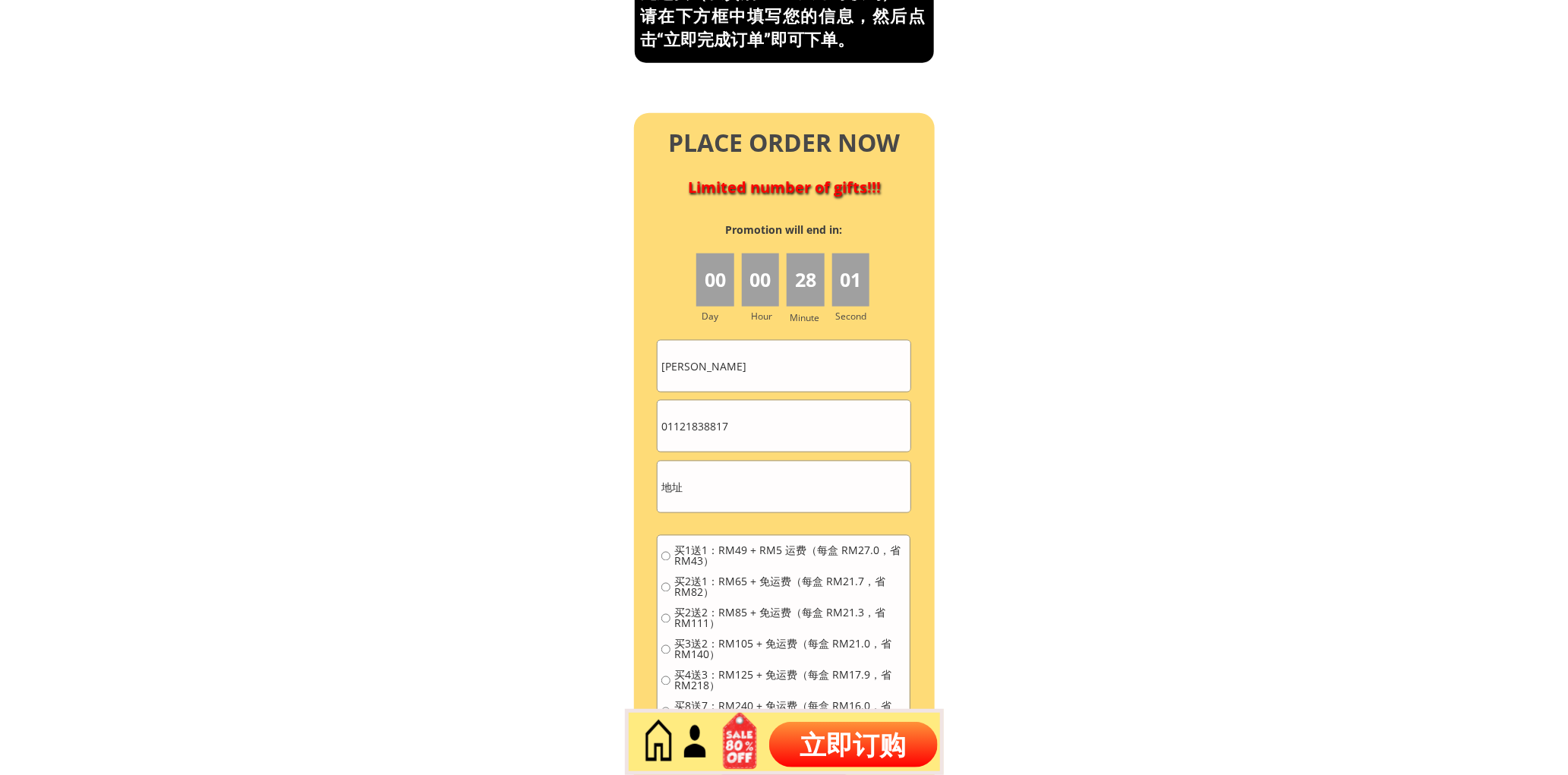
scroll to position [6634, 0]
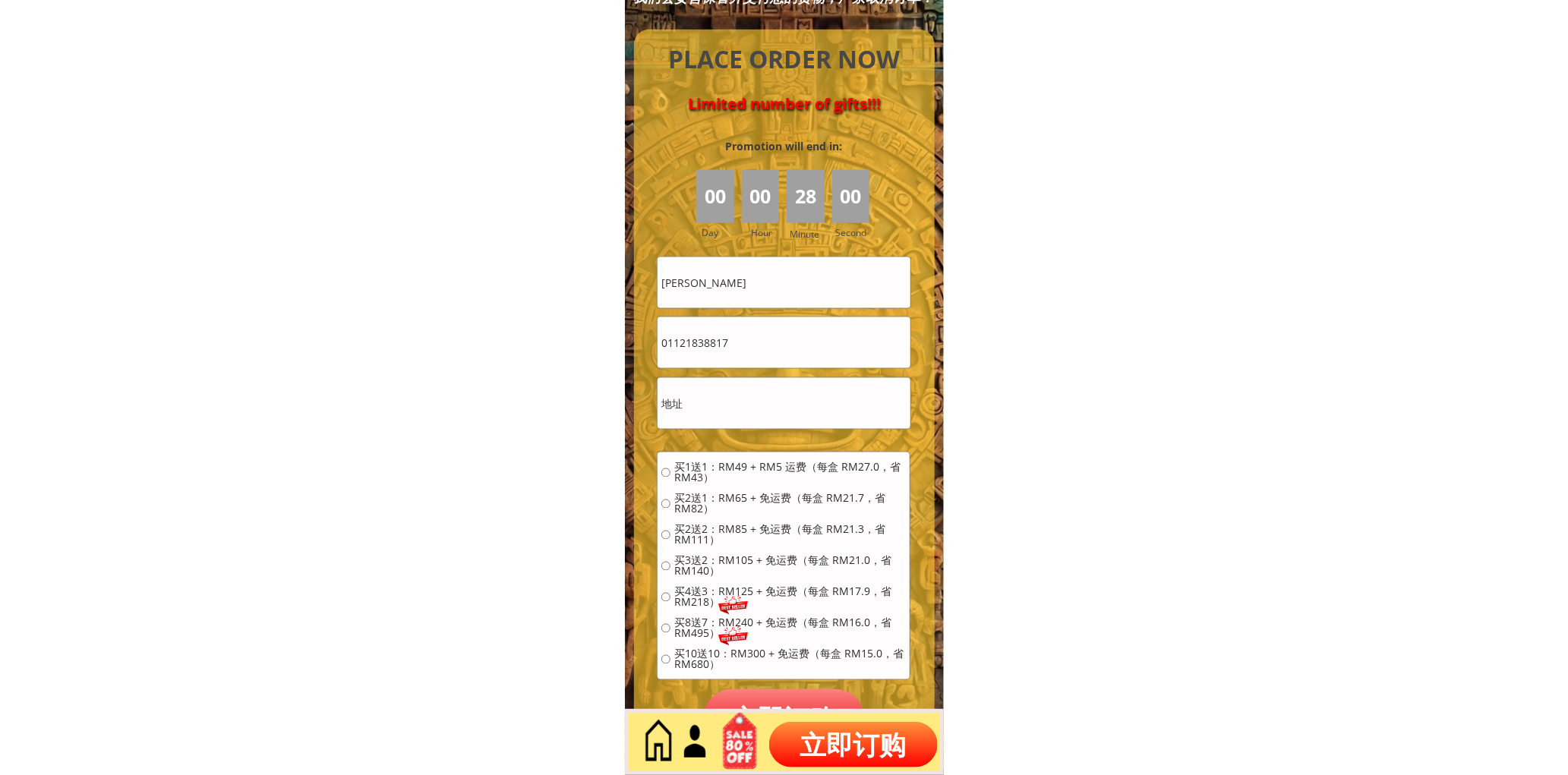
click at [781, 337] on input "01121838817" at bounding box center [784, 342] width 252 height 51
click at [781, 336] on input "01121838817" at bounding box center [784, 342] width 252 height 51
paste input "164612483"
type input "164612483"
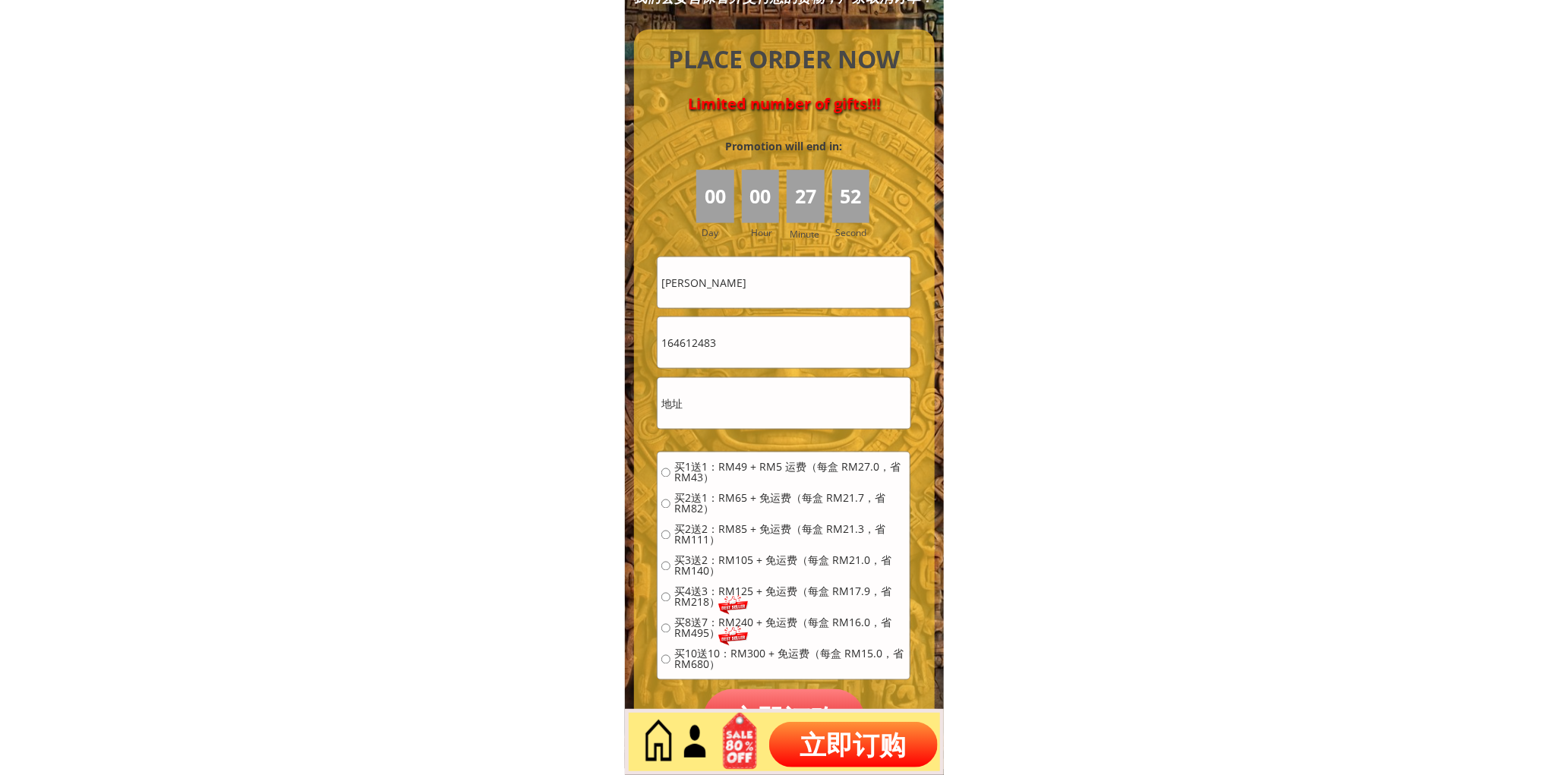
click at [716, 278] on input "Noriyah Haron" at bounding box center [784, 282] width 252 height 51
type input "h"
type input "Helen Lean"
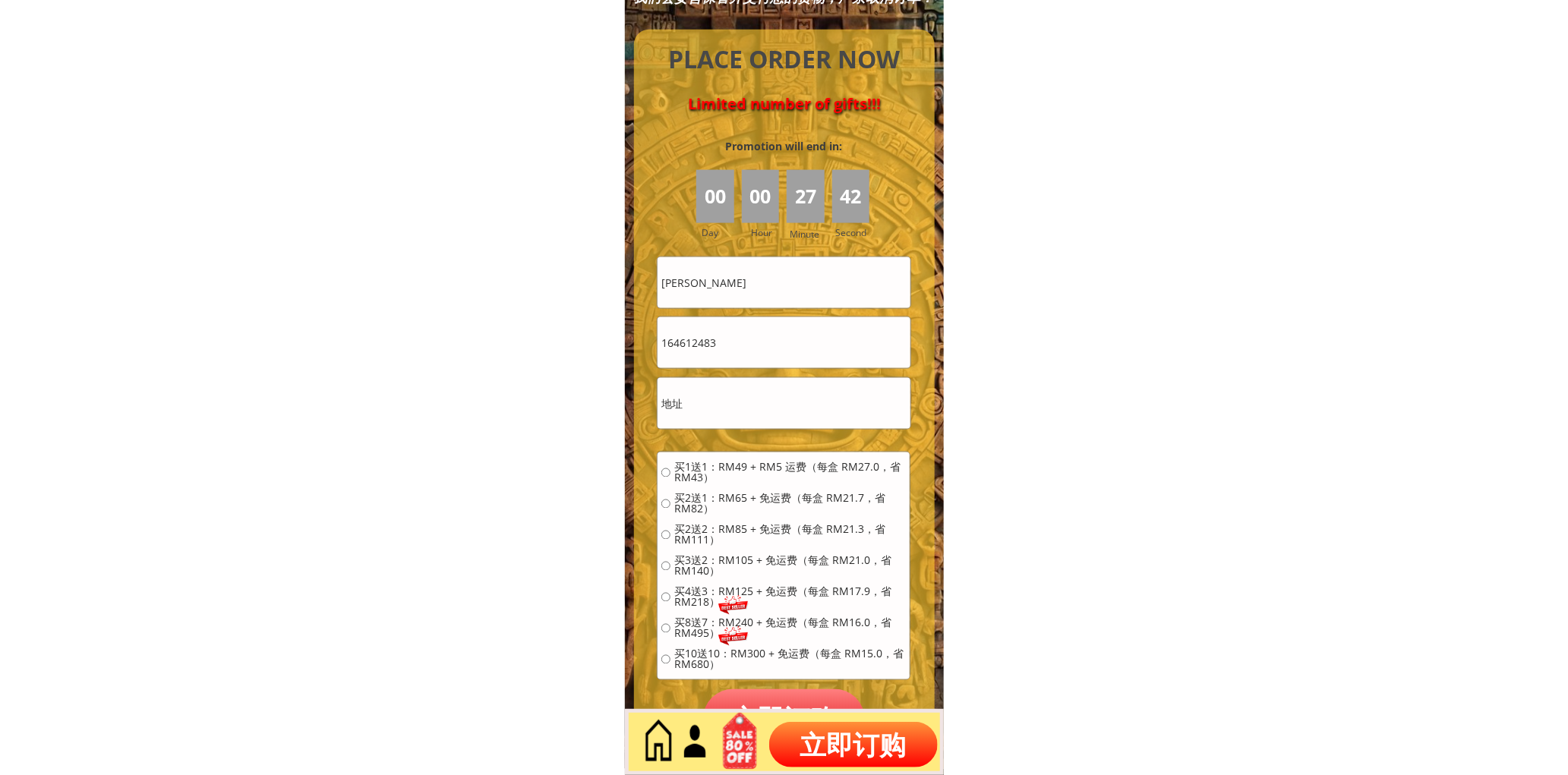
click at [667, 343] on input "164612483" at bounding box center [784, 342] width 252 height 51
type input "0164612483"
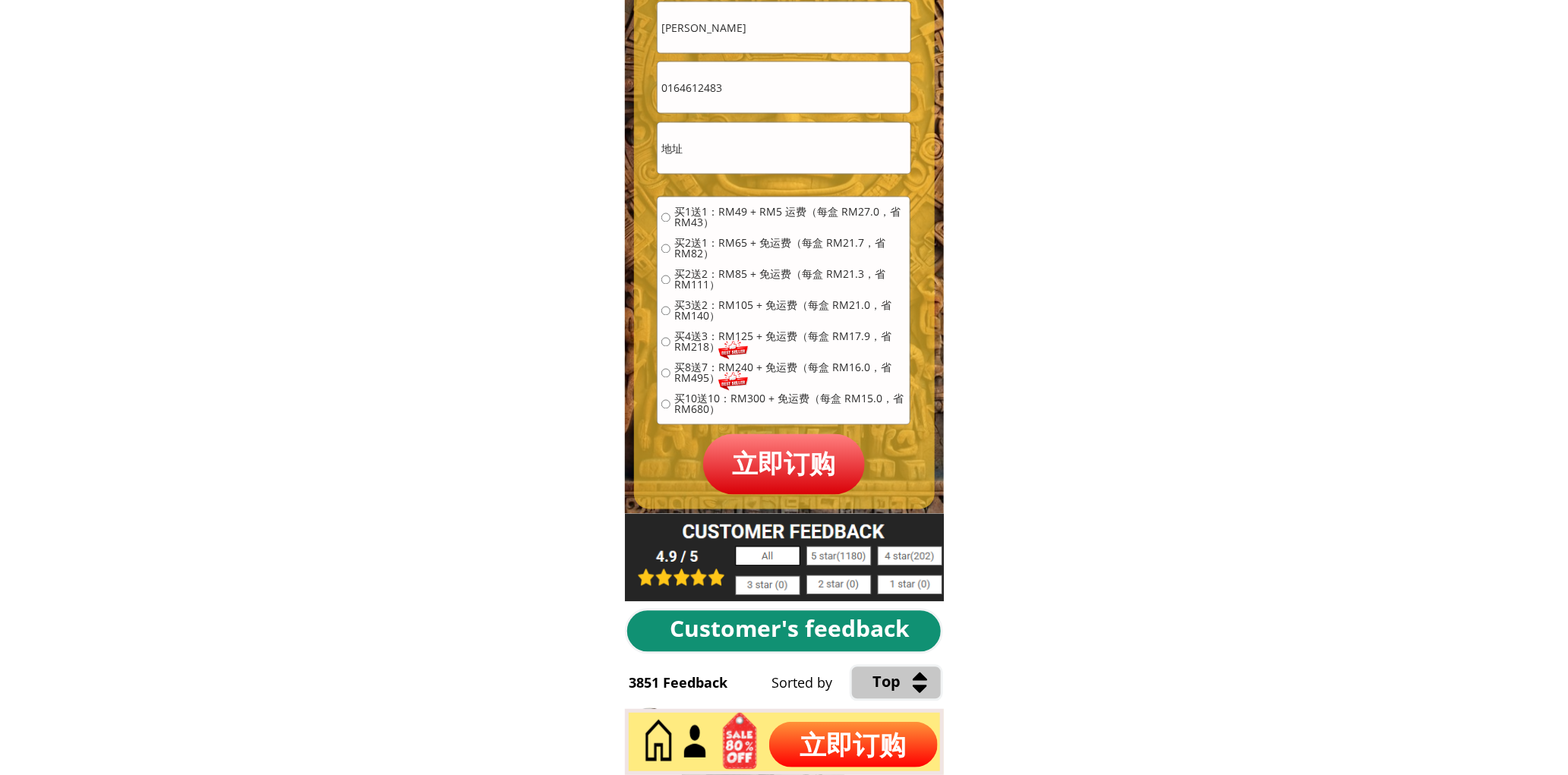
scroll to position [6914, 0]
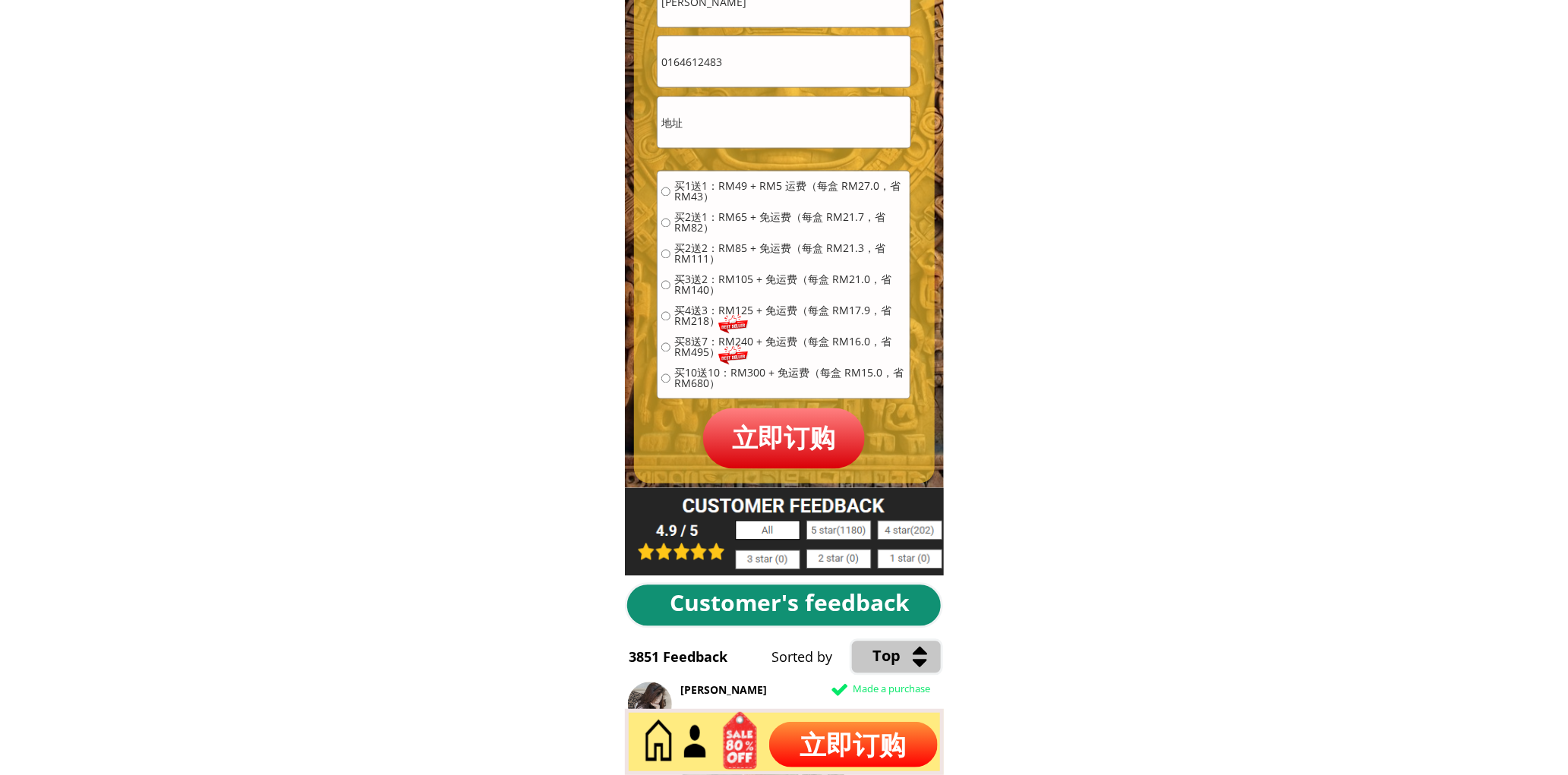
click at [680, 191] on span "买1送1：RM49 + RM5 运费（每盒 RM27.0，省 RM43）" at bounding box center [789, 192] width 231 height 22
radio input "true"
click at [719, 102] on input "text" at bounding box center [784, 122] width 252 height 51
click at [712, 122] on input "text" at bounding box center [784, 122] width 252 height 51
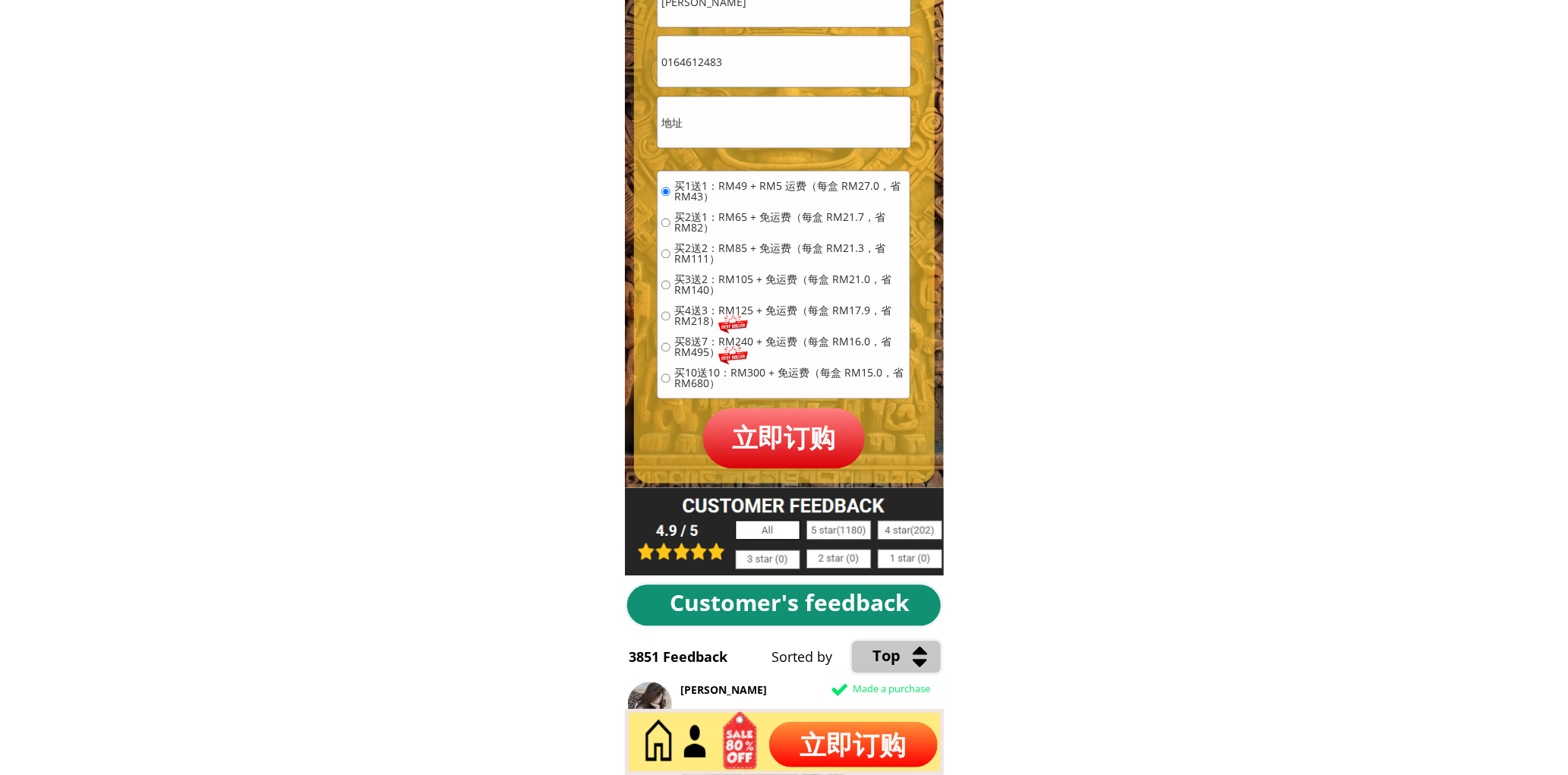
paste input "B-21-07 Sunny ville jalan batu uban 11700 penang"
type input "B-21-07 Sunny ville jalan batu uban 11700 penang"
drag, startPoint x: 808, startPoint y: 438, endPoint x: 787, endPoint y: 399, distance: 44.3
click at [808, 438] on p "立即订购" at bounding box center [784, 438] width 163 height 60
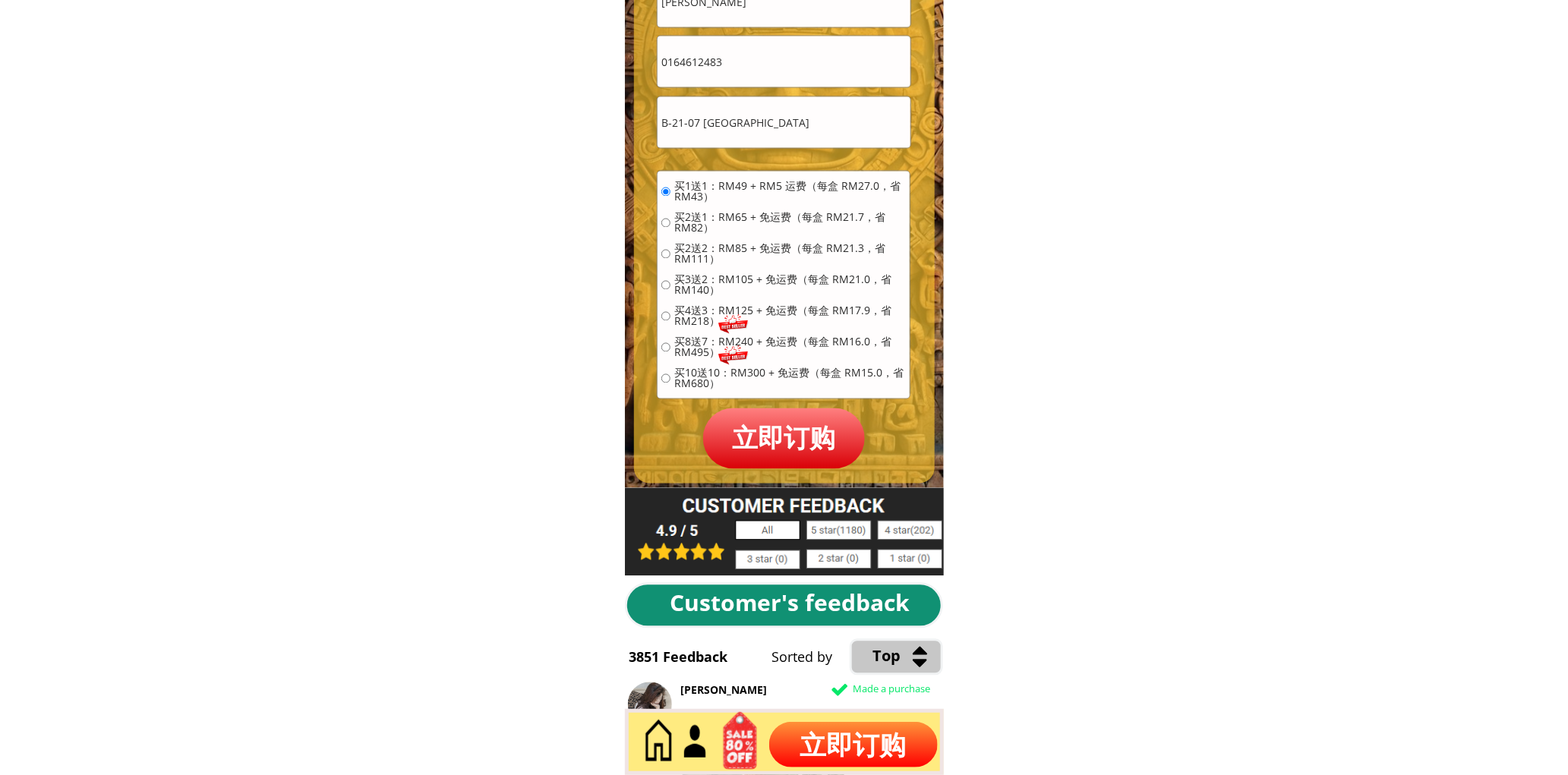
scroll to position [0, 0]
